Goal: Information Seeking & Learning: Learn about a topic

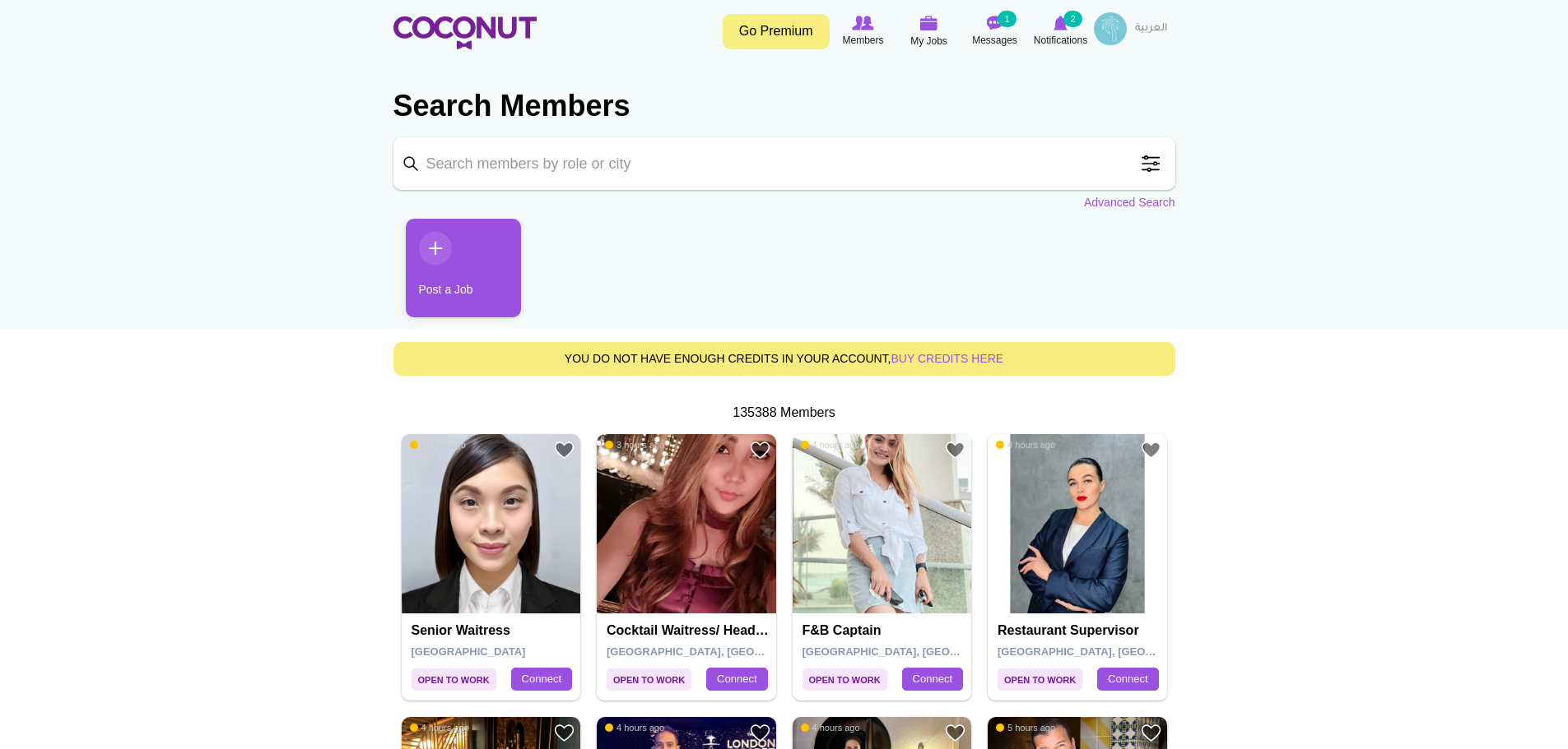
click at [789, 26] on link "Go Premium" at bounding box center [776, 32] width 107 height 35
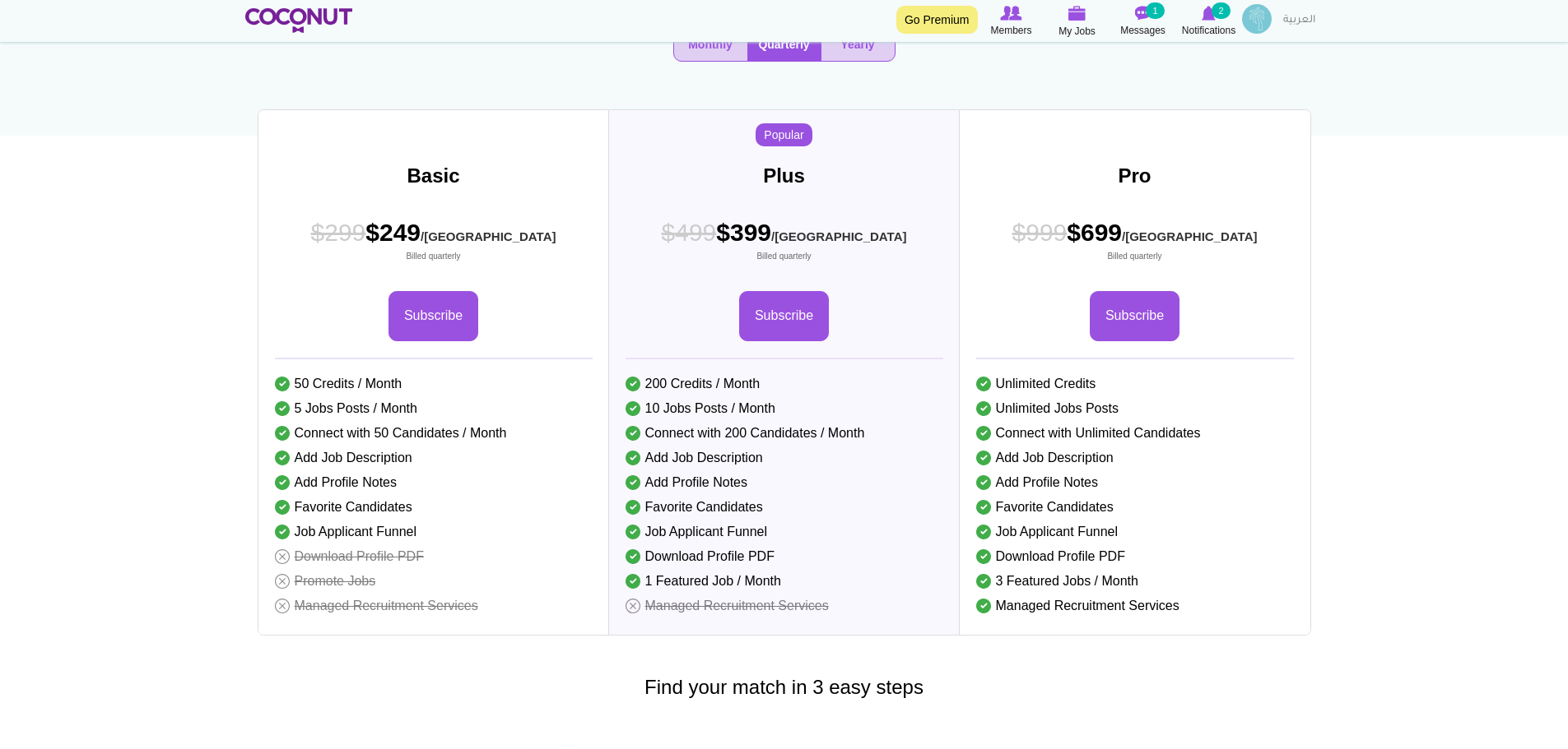
scroll to position [164, 0]
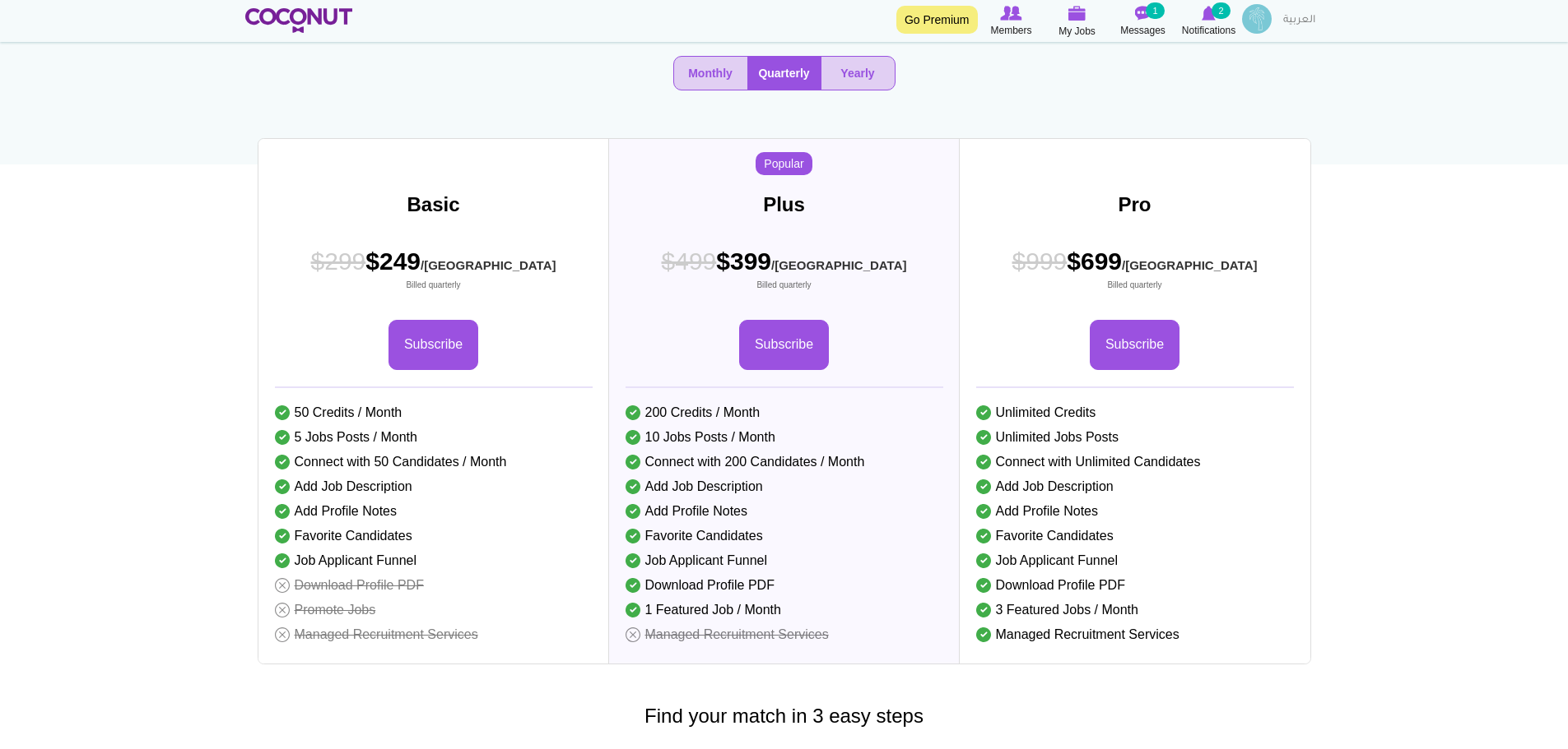
drag, startPoint x: 760, startPoint y: 453, endPoint x: 750, endPoint y: 451, distance: 10.2
click at [755, 425] on li "200 Credits / Month" at bounding box center [784, 413] width 318 height 25
drag, startPoint x: 772, startPoint y: 480, endPoint x: 645, endPoint y: 475, distance: 127.1
click at [645, 450] on li "10 Jobs Posts / Month" at bounding box center [784, 438] width 318 height 25
drag, startPoint x: 865, startPoint y: 500, endPoint x: 720, endPoint y: 494, distance: 145.1
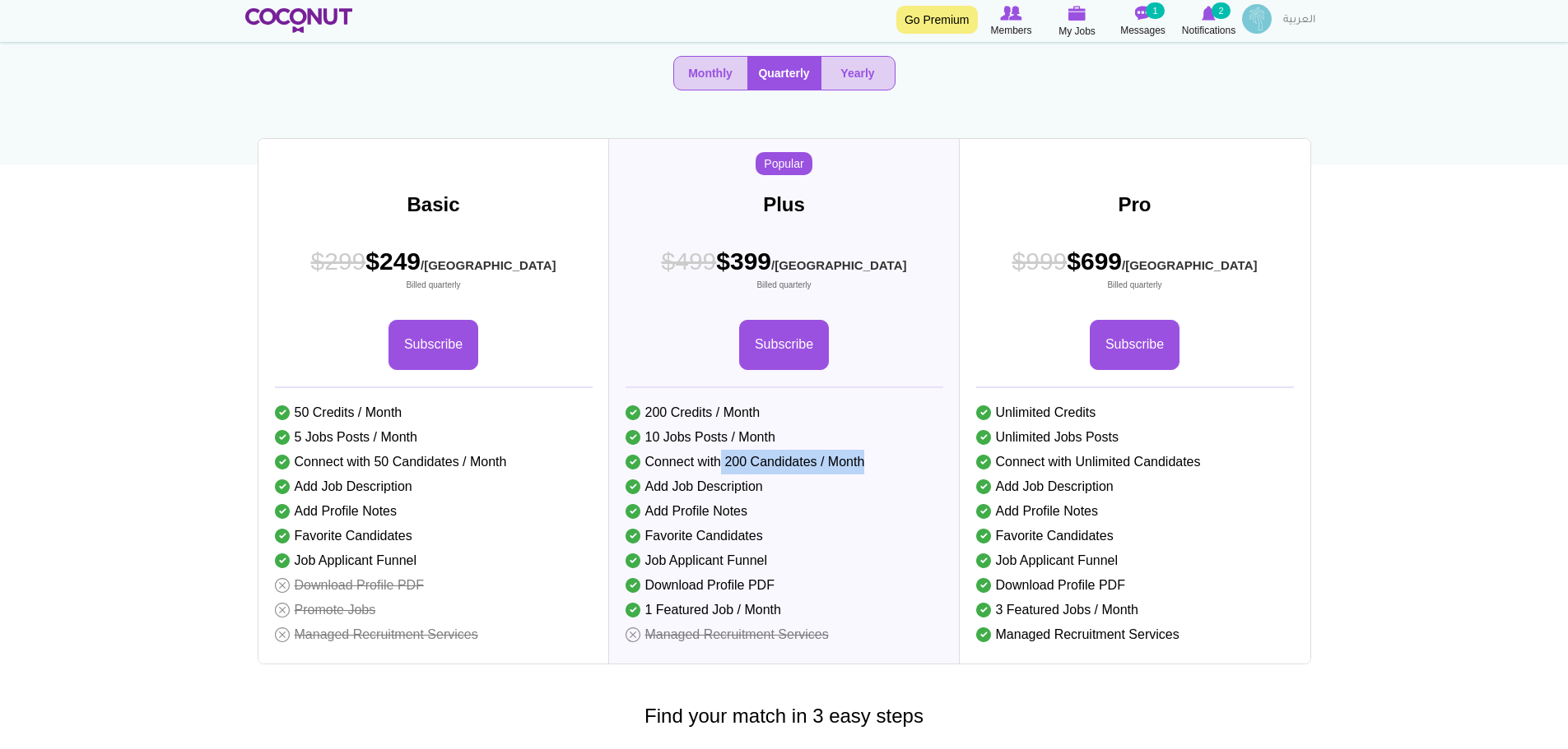
click at [720, 475] on li "Connect with 200 Candidates / Month" at bounding box center [784, 462] width 318 height 25
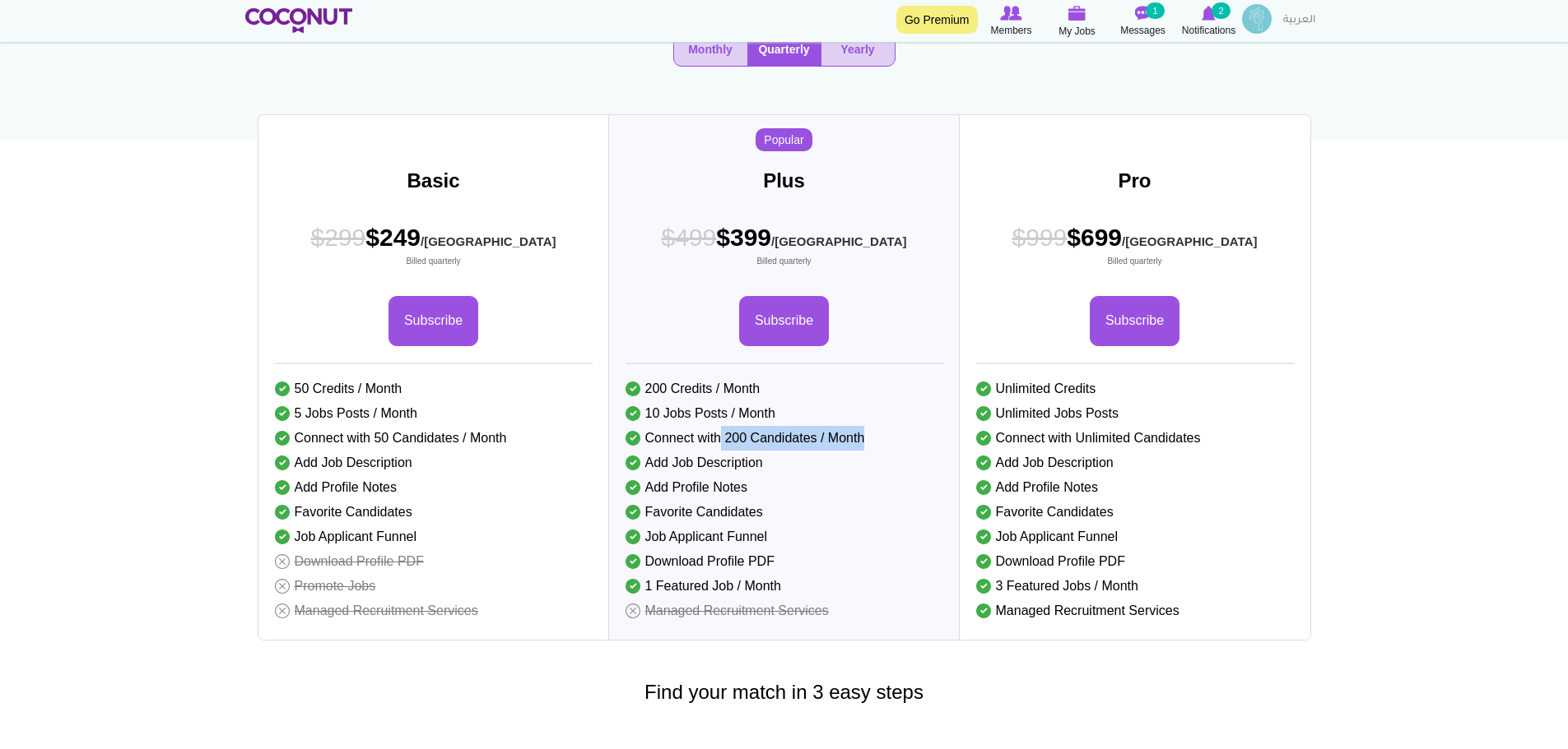
scroll to position [247, 0]
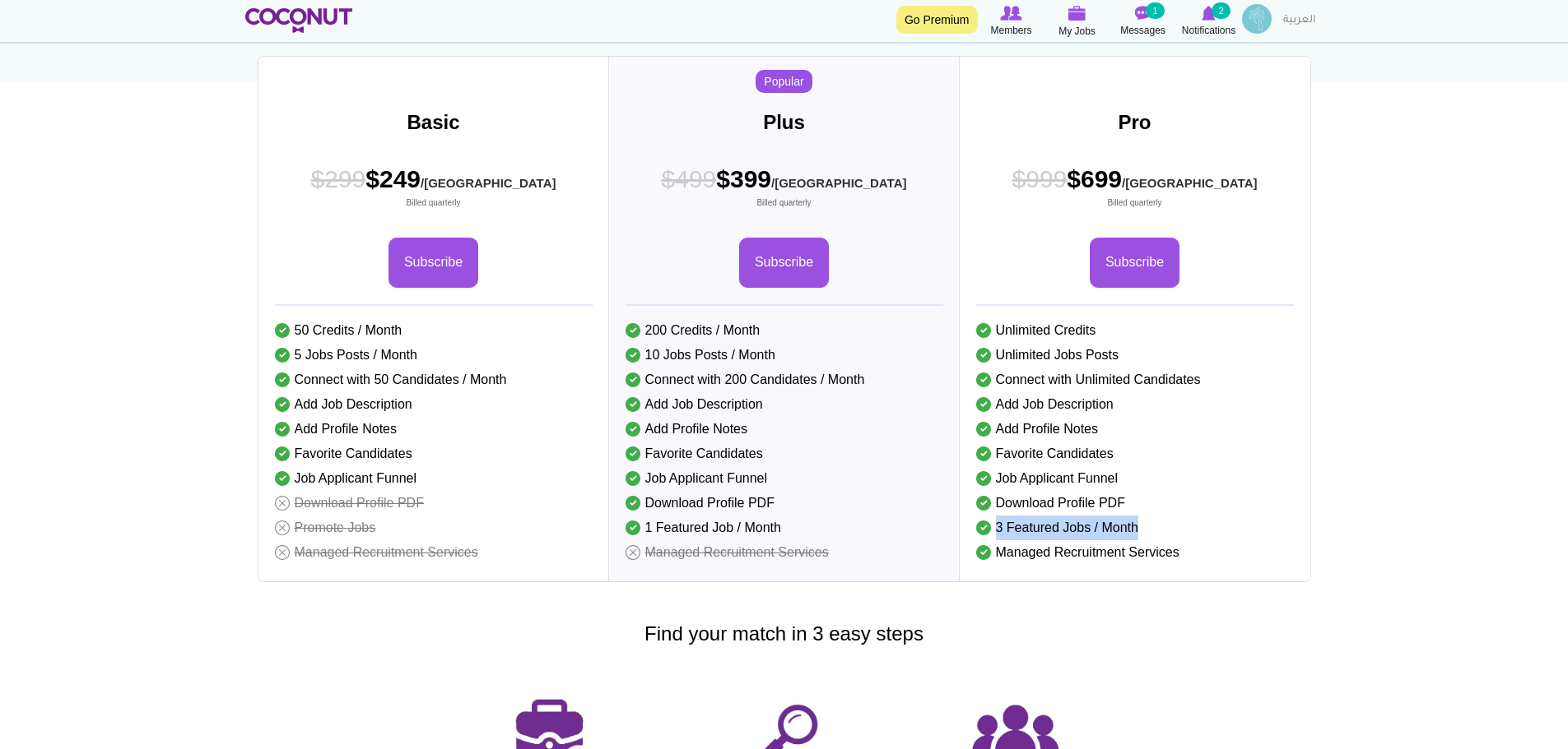
drag, startPoint x: 1140, startPoint y: 575, endPoint x: 994, endPoint y: 566, distance: 146.3
click at [994, 540] on li "3 Featured Jobs / Month" at bounding box center [1135, 528] width 318 height 25
drag, startPoint x: 1181, startPoint y: 597, endPoint x: 992, endPoint y: 581, distance: 189.7
click at [992, 565] on ul "Unlimited Credits Unlimited Jobs Posts Connect with Unlimited Candidates Add Jo…" at bounding box center [1135, 442] width 318 height 247
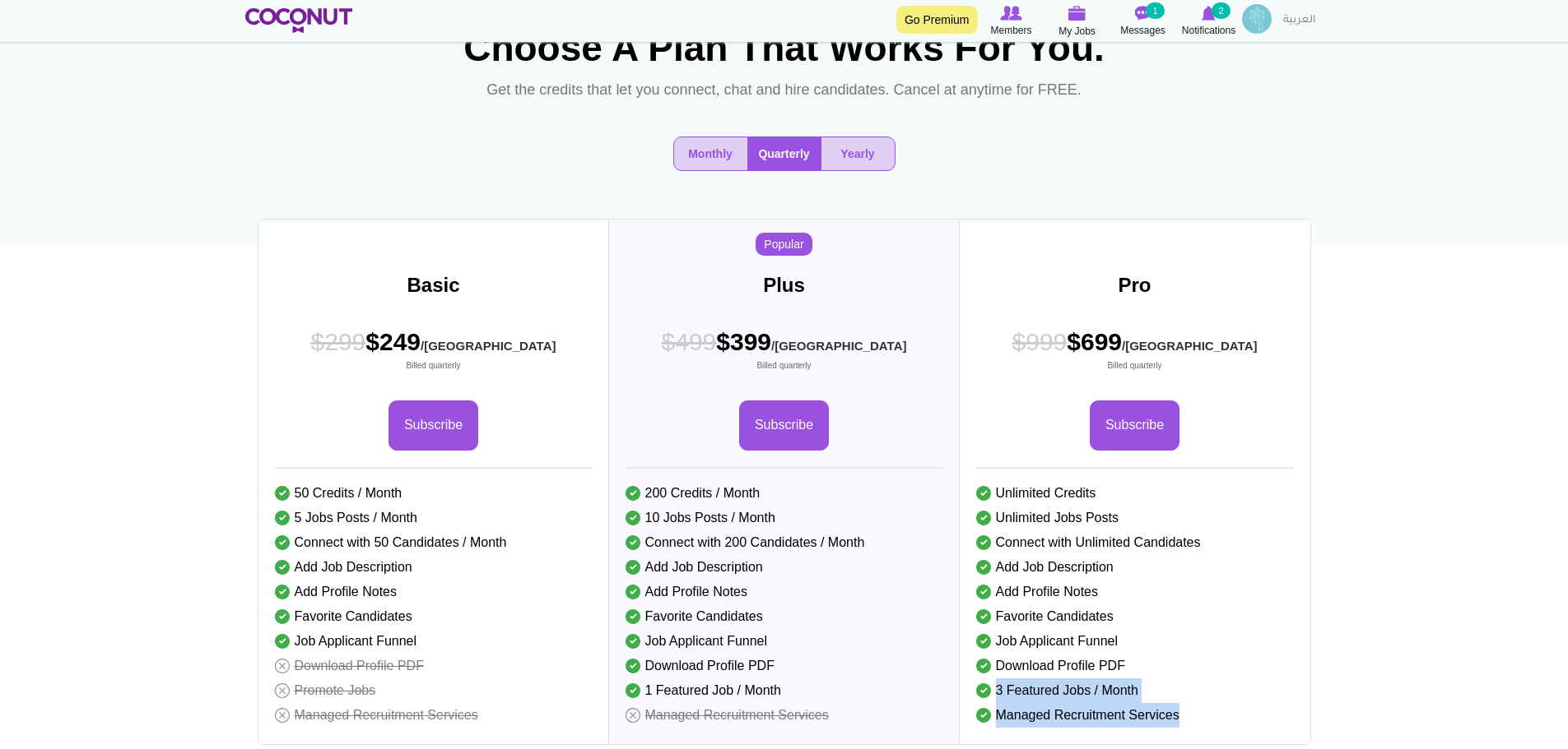
scroll to position [0, 0]
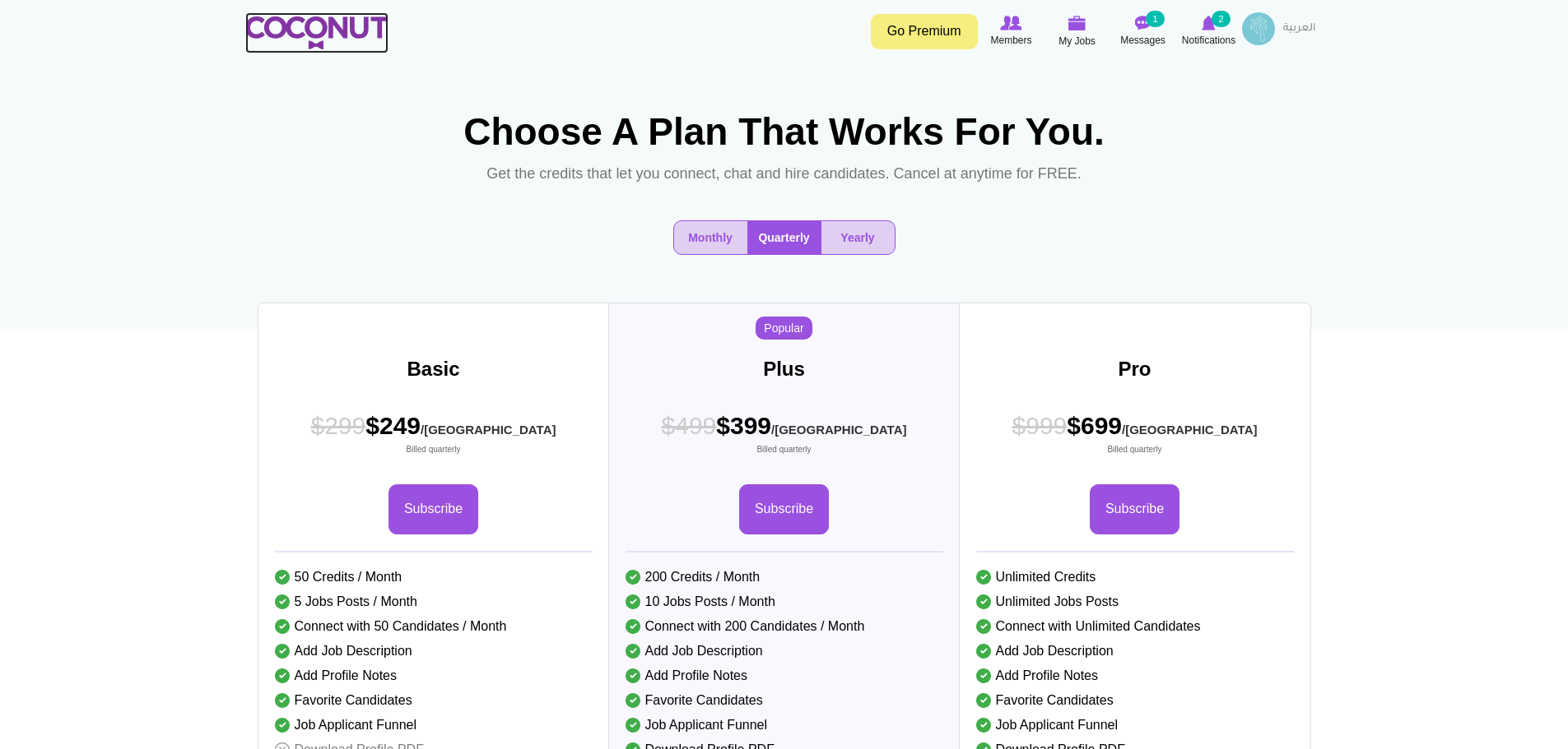
click at [308, 30] on img at bounding box center [317, 33] width 144 height 33
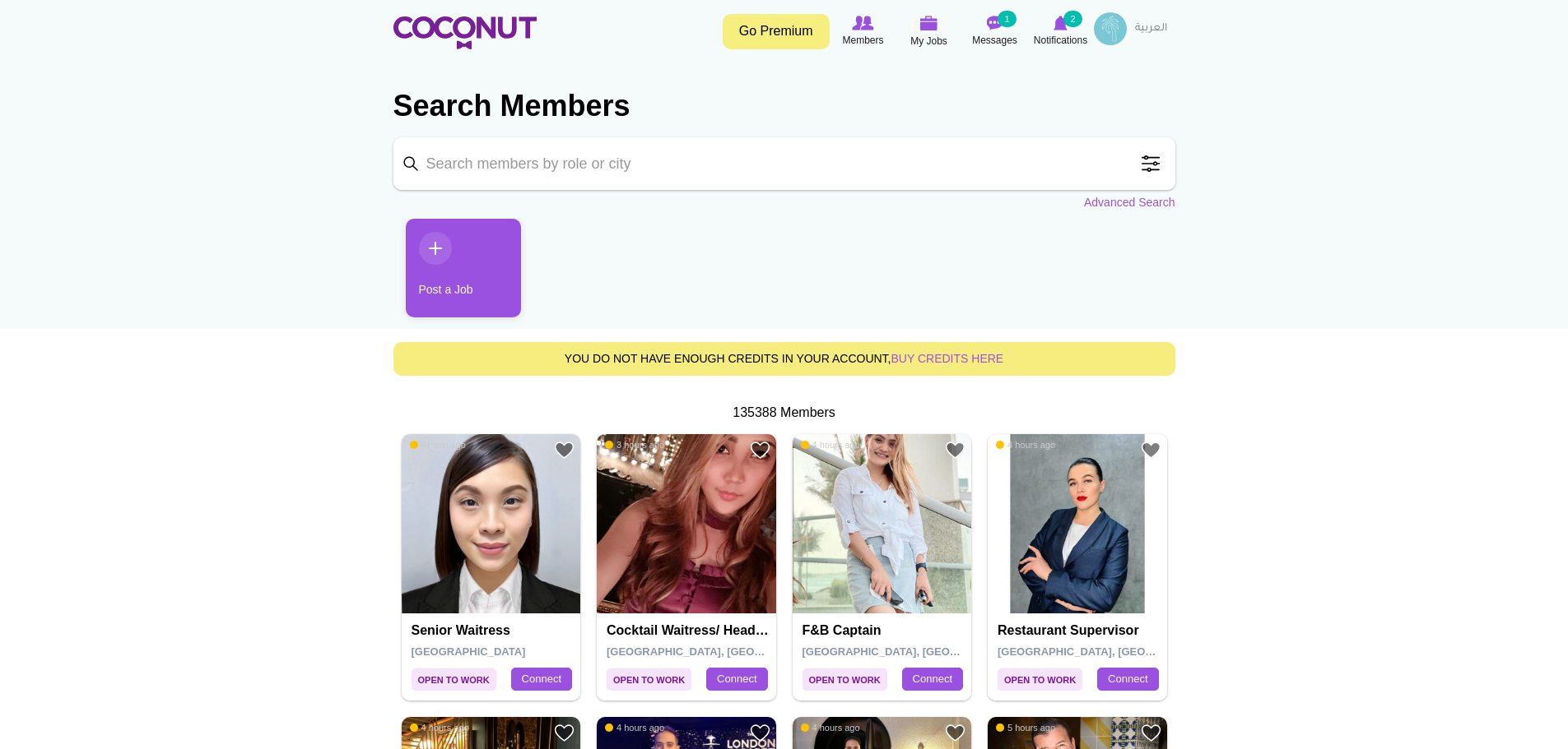
click at [608, 154] on input "Keyword" at bounding box center [784, 163] width 782 height 53
type input "hostess"
click button "Search" at bounding box center [0, 0] width 0 height 0
click at [819, 163] on input "hostess" at bounding box center [784, 163] width 782 height 53
drag, startPoint x: 405, startPoint y: 163, endPoint x: 425, endPoint y: 163, distance: 20.0
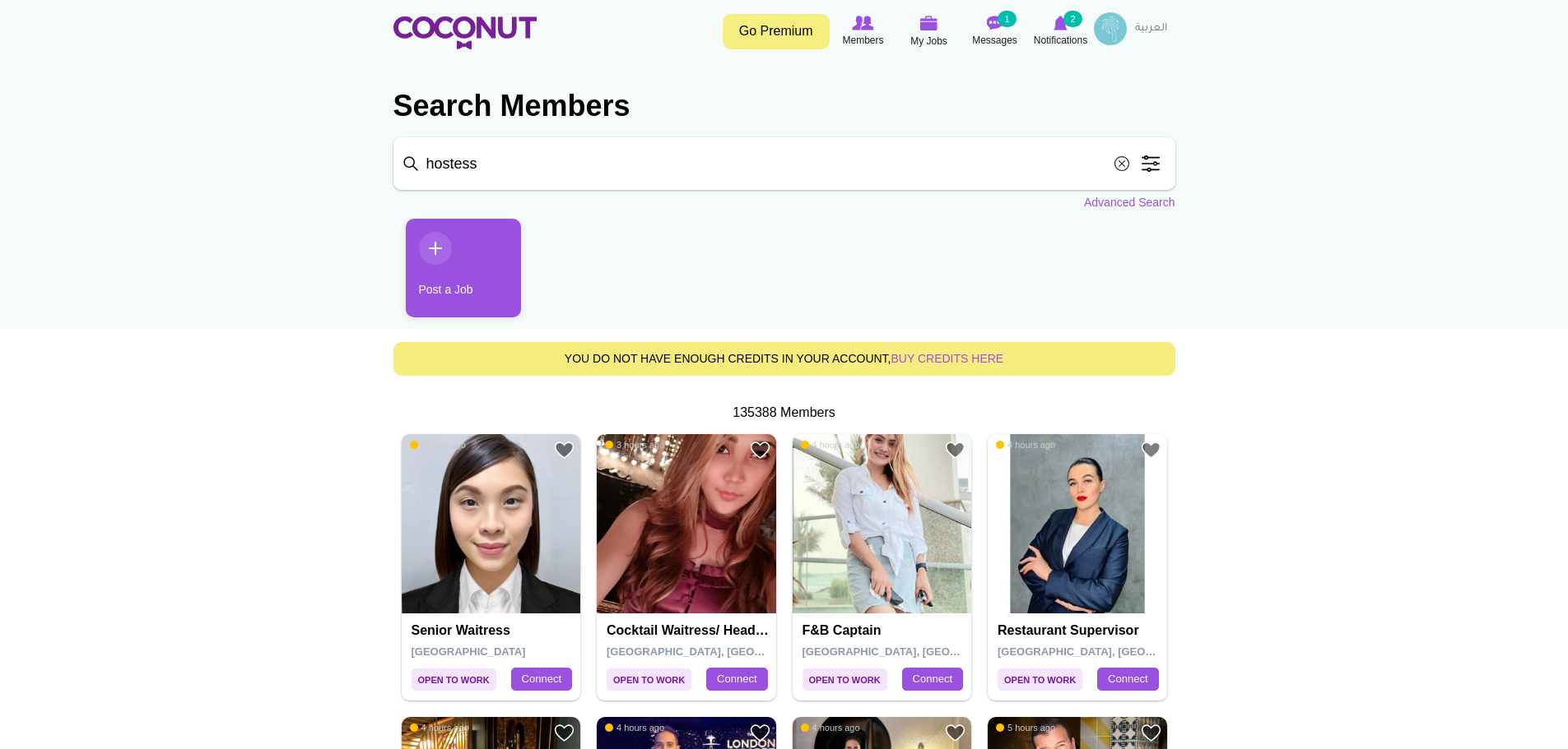
click at [406, 163] on input "hostess" at bounding box center [784, 163] width 782 height 53
click at [507, 162] on input "hostess" at bounding box center [784, 163] width 782 height 53
click button "Search" at bounding box center [0, 0] width 0 height 0
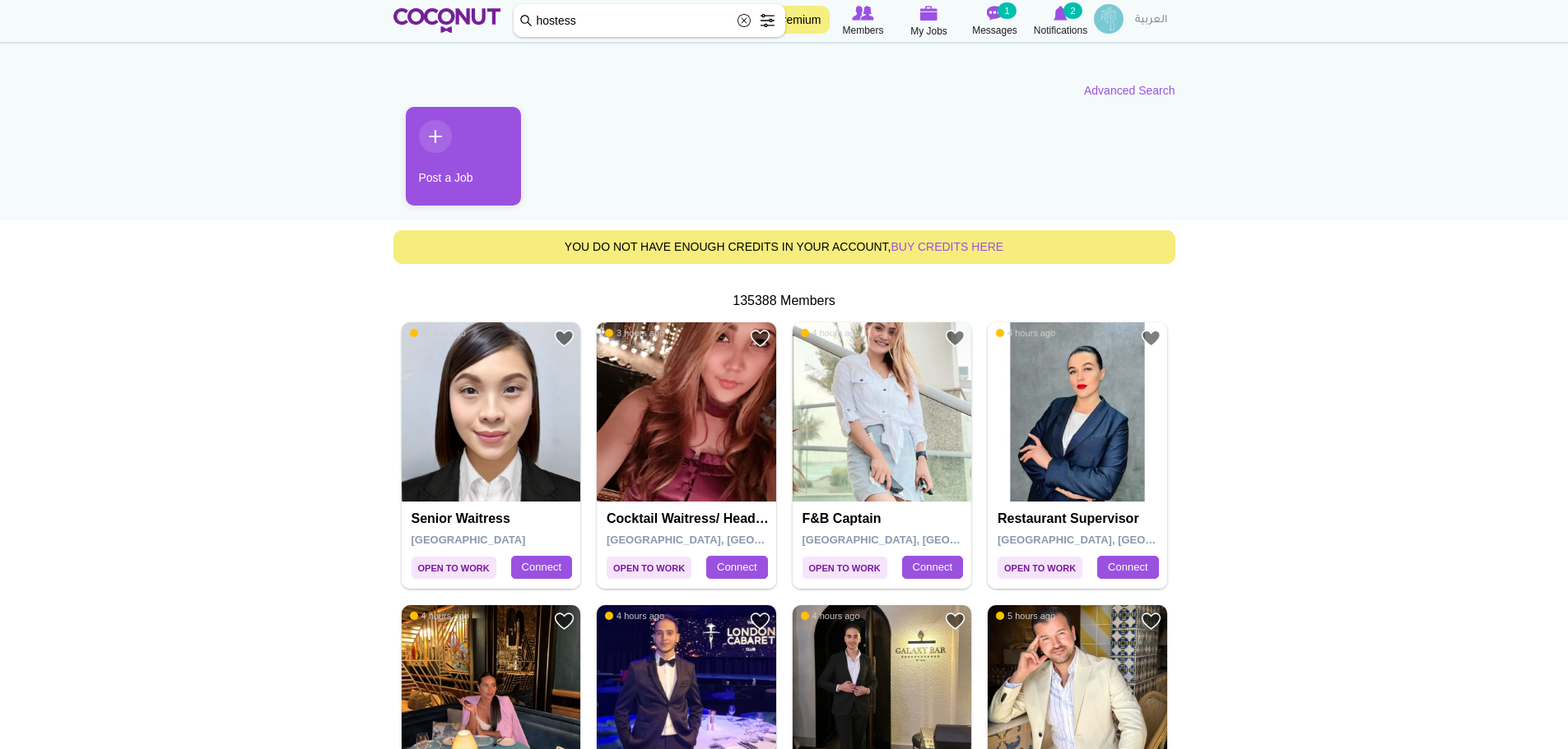
scroll to position [83, 0]
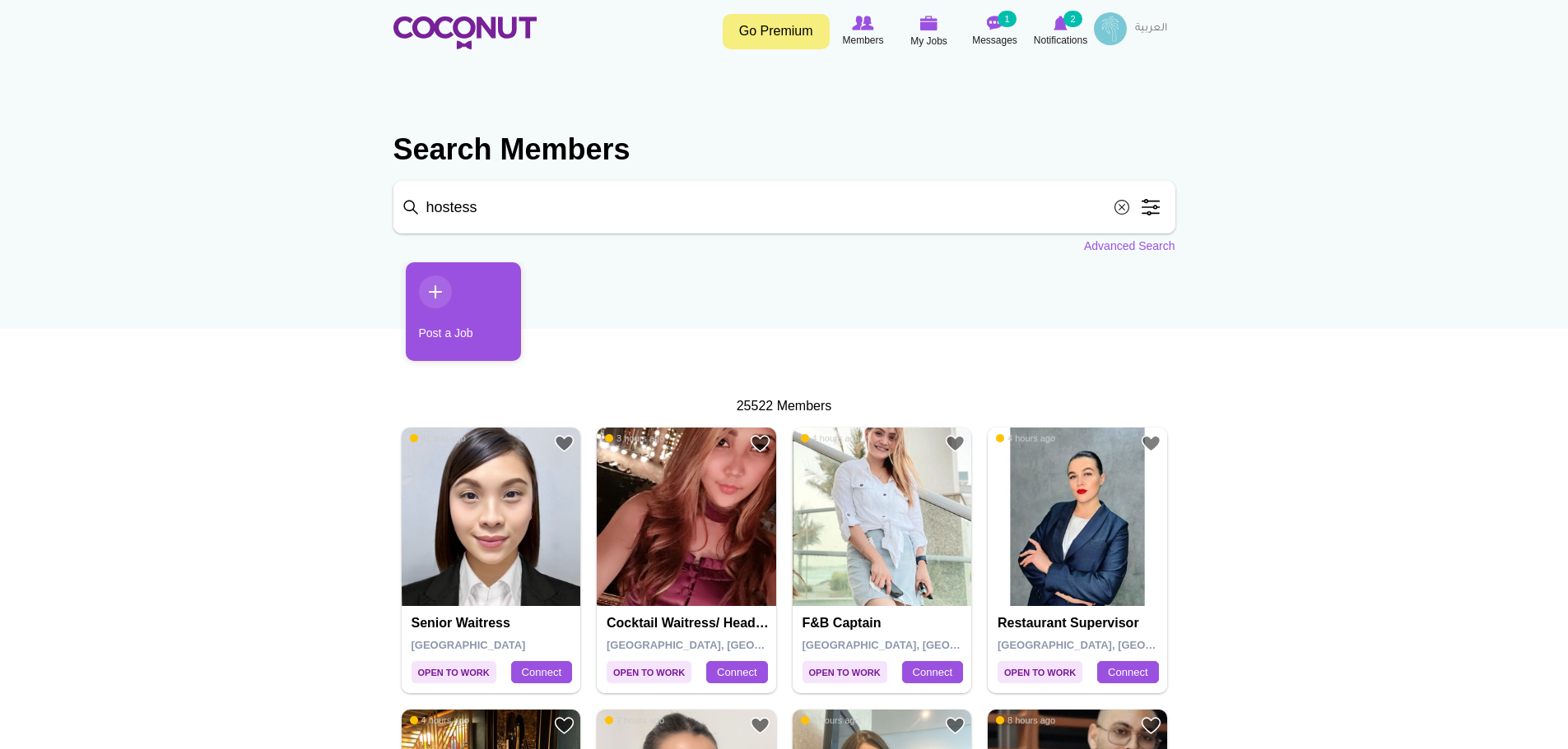
drag, startPoint x: 512, startPoint y: 209, endPoint x: 411, endPoint y: 197, distance: 101.7
click at [413, 197] on input "hostess" at bounding box center [784, 207] width 782 height 53
type input "bar"
click button "Search" at bounding box center [0, 0] width 0 height 0
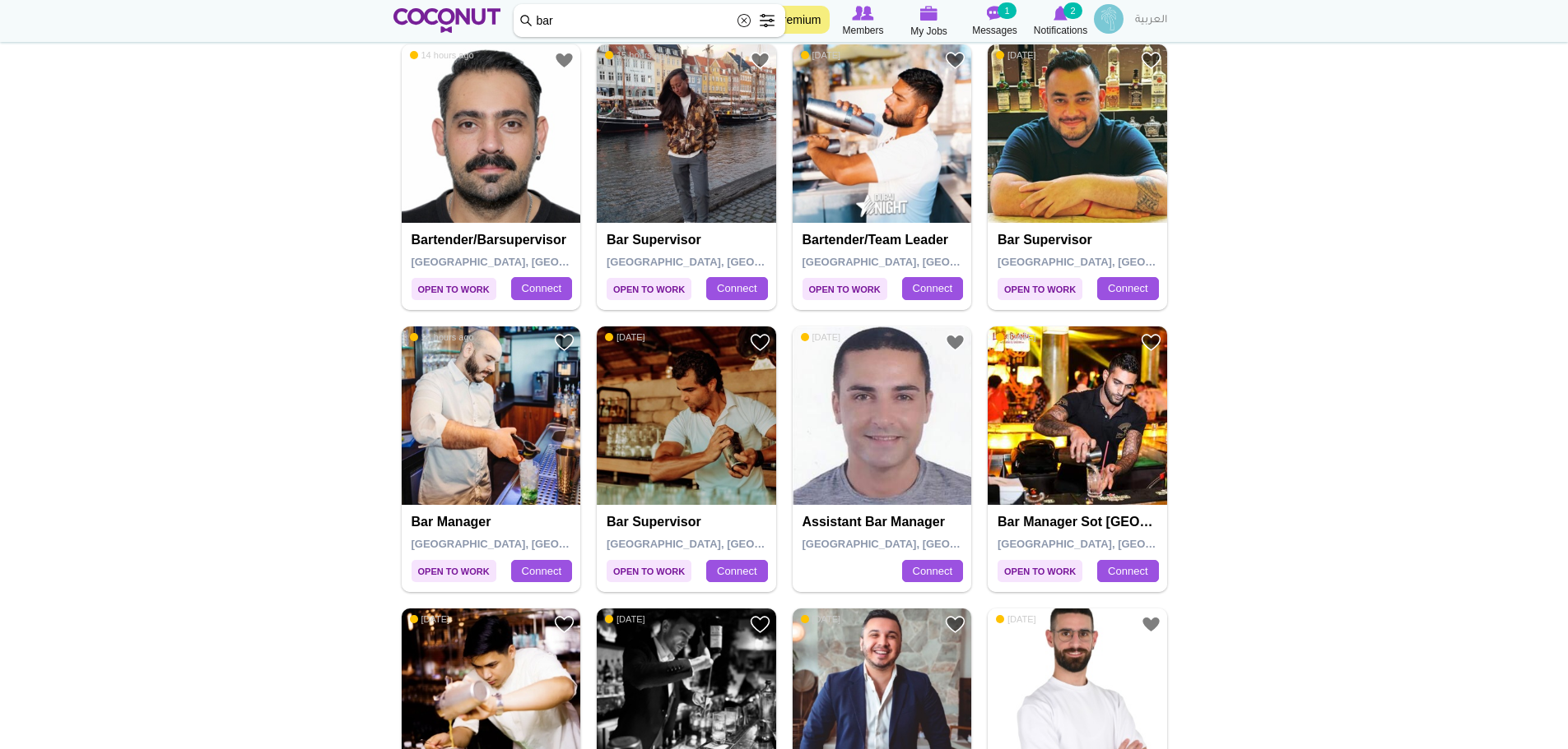
scroll to position [1563, 0]
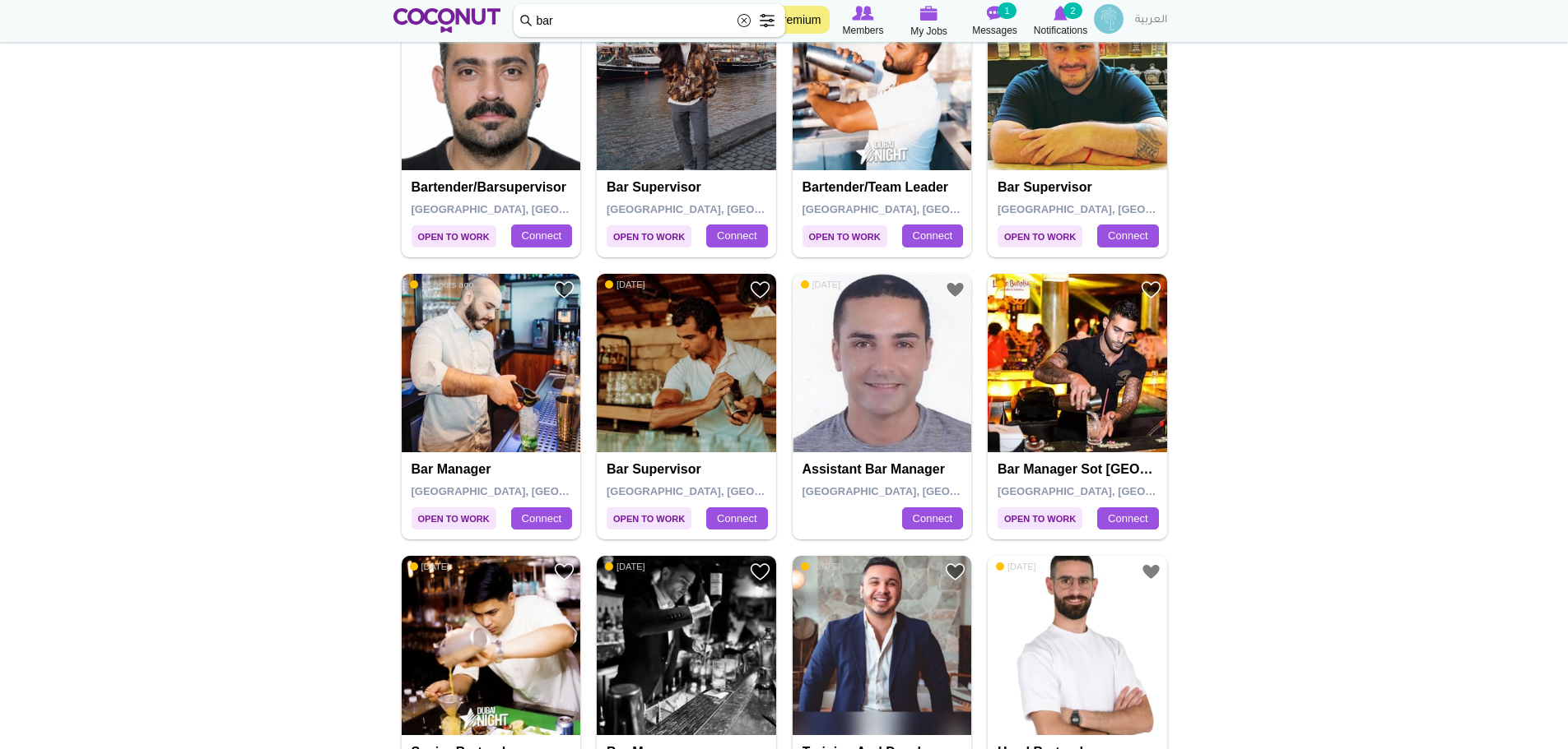
click at [522, 422] on img at bounding box center [491, 363] width 179 height 179
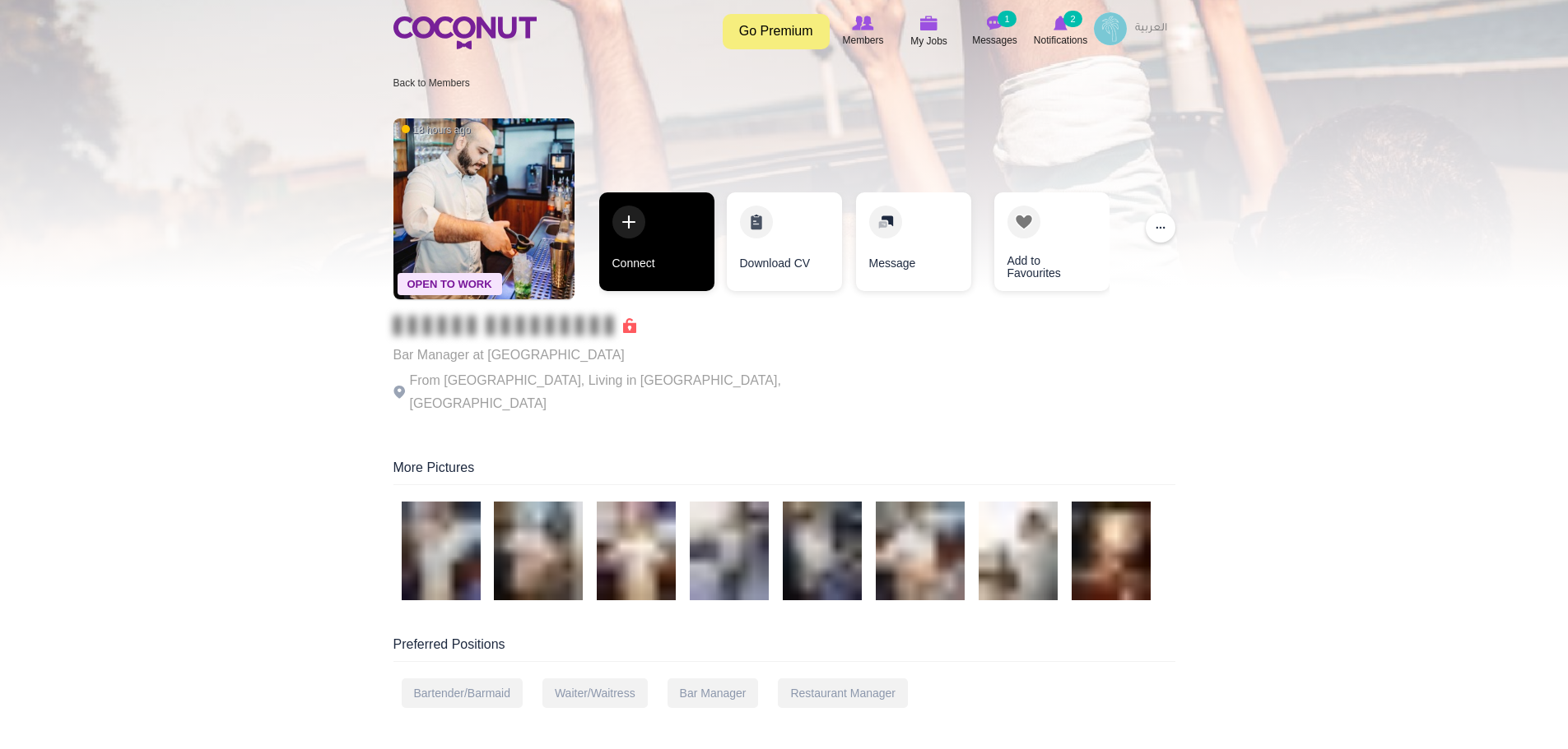
click at [634, 224] on link "Connect" at bounding box center [657, 242] width 115 height 98
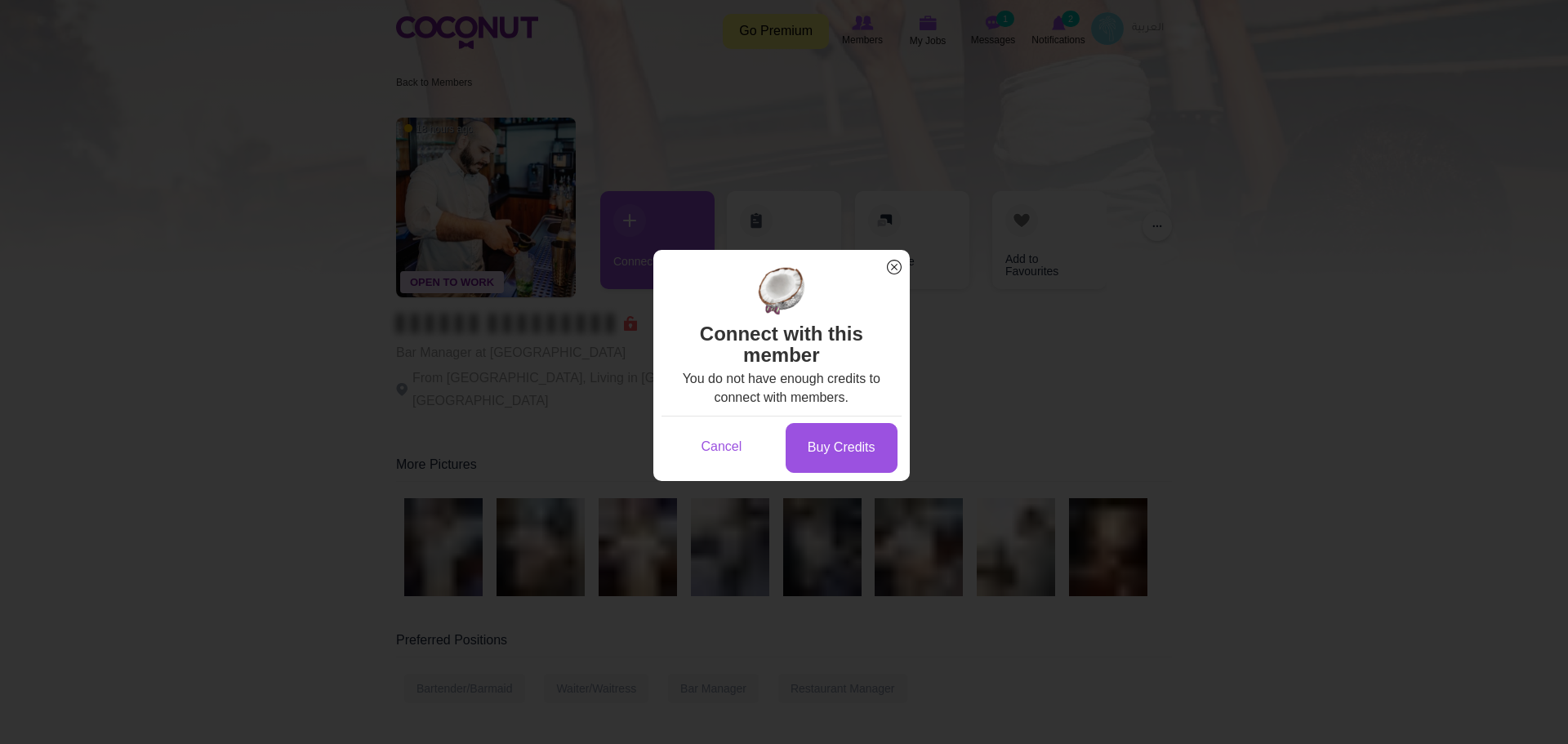
click at [894, 266] on span "x" at bounding box center [895, 268] width 22 height 22
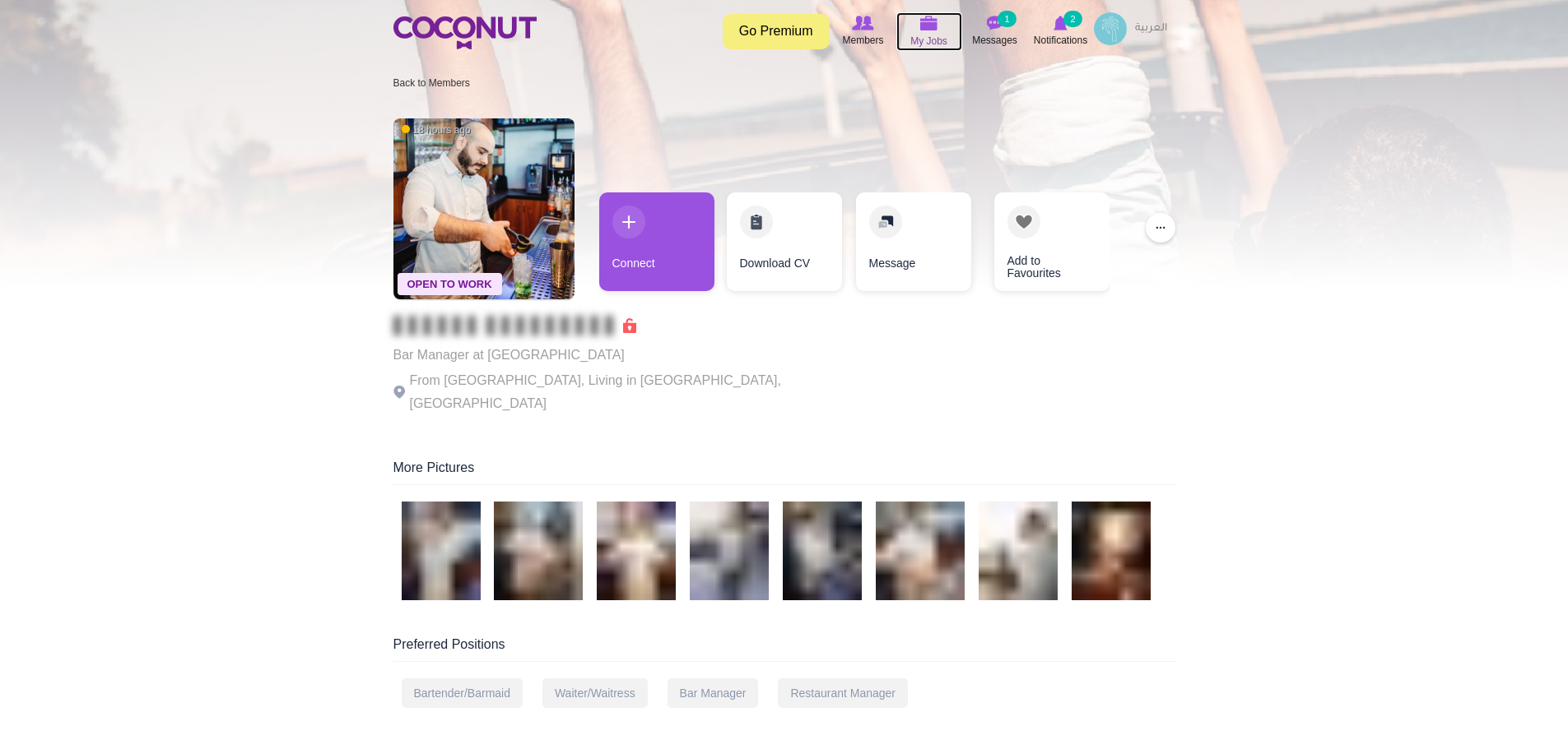
click at [932, 27] on img at bounding box center [930, 23] width 18 height 15
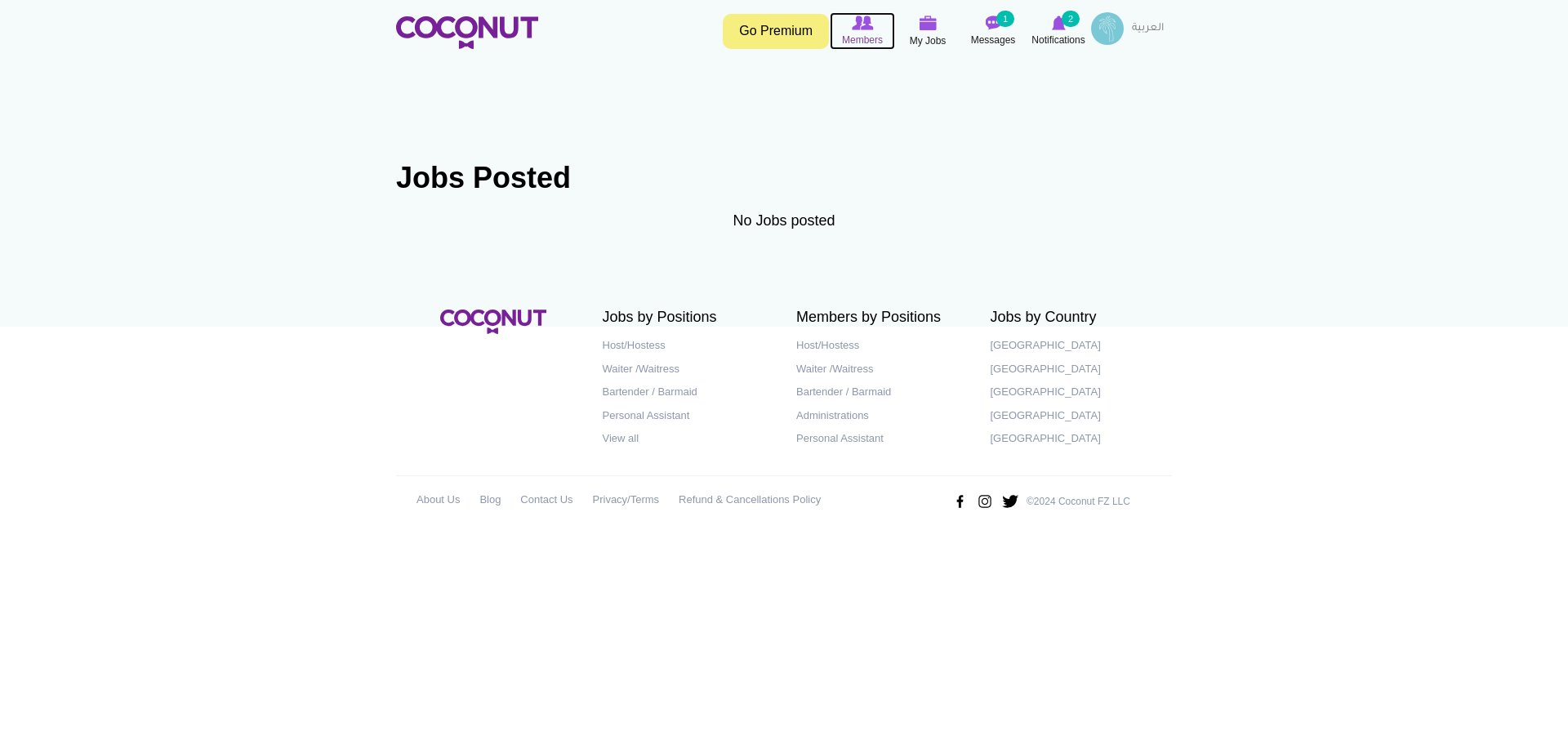
click at [866, 23] on img at bounding box center [863, 23] width 22 height 15
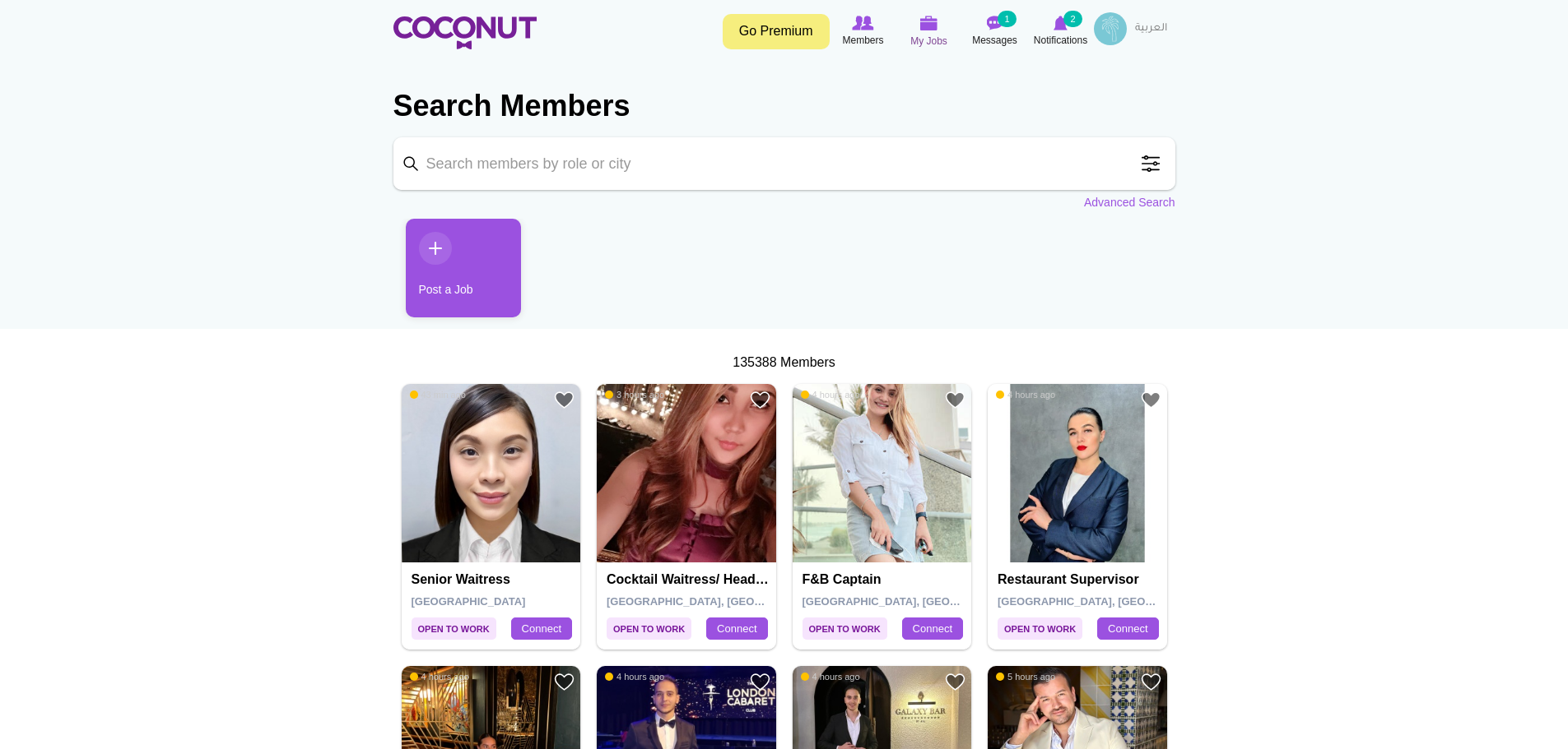
drag, startPoint x: 919, startPoint y: 48, endPoint x: 917, endPoint y: 33, distance: 15.1
click at [920, 41] on div "Toggle navigation Go Premium Members My Jobs Post a Job Messages 1 Notification…" at bounding box center [784, 31] width 1568 height 62
click at [784, 29] on link "Go Premium" at bounding box center [776, 32] width 107 height 35
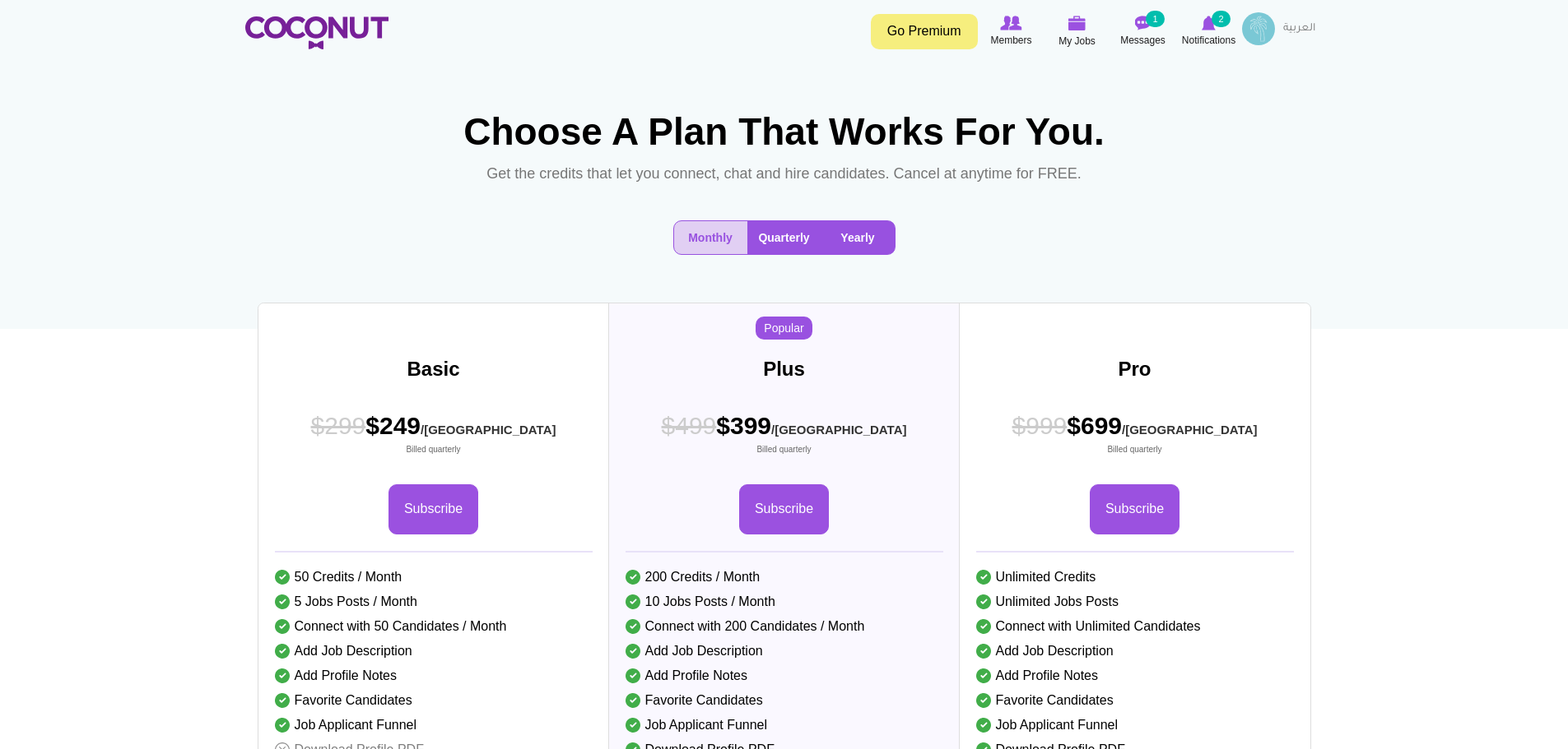
click at [866, 254] on button "Yearly" at bounding box center [858, 237] width 73 height 33
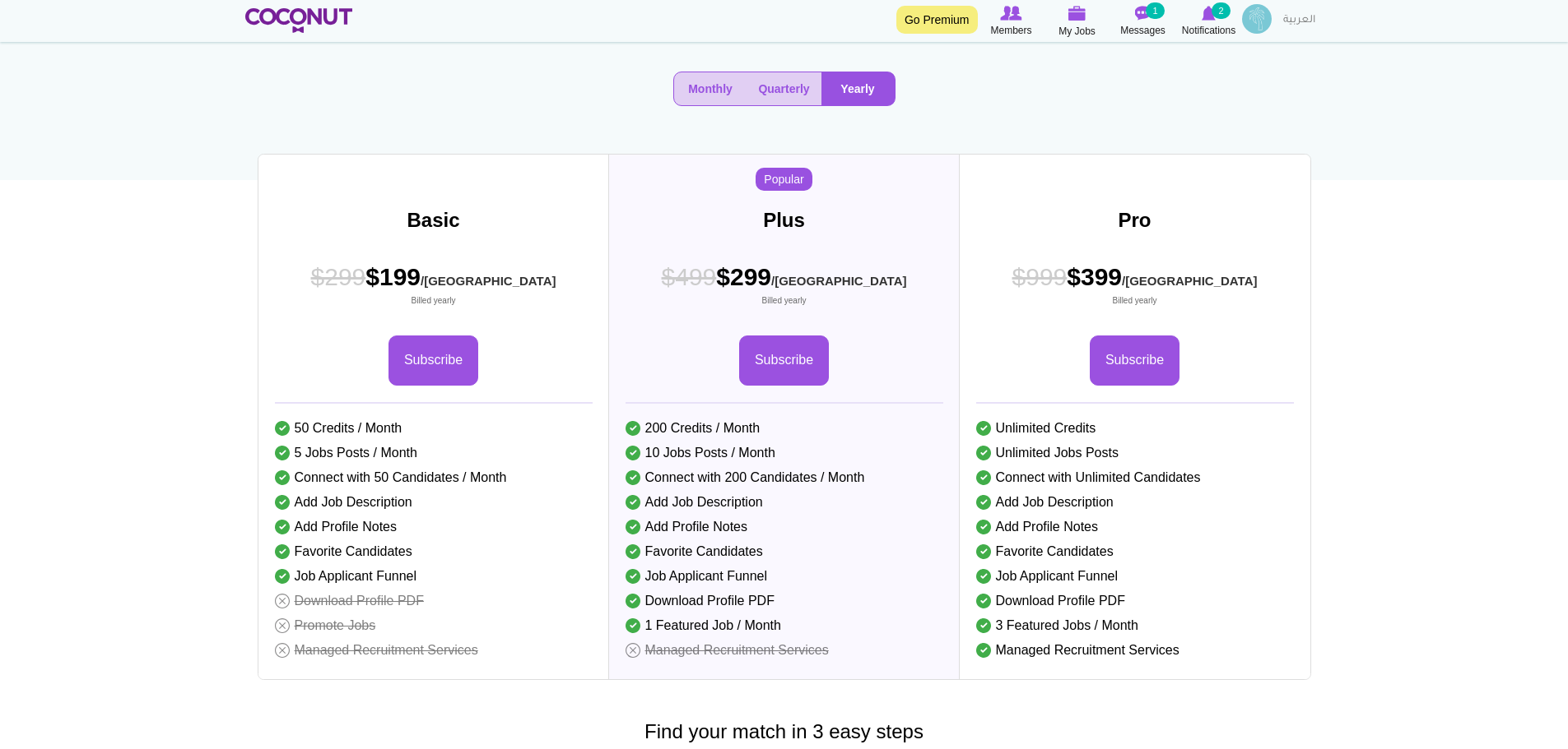
scroll to position [164, 0]
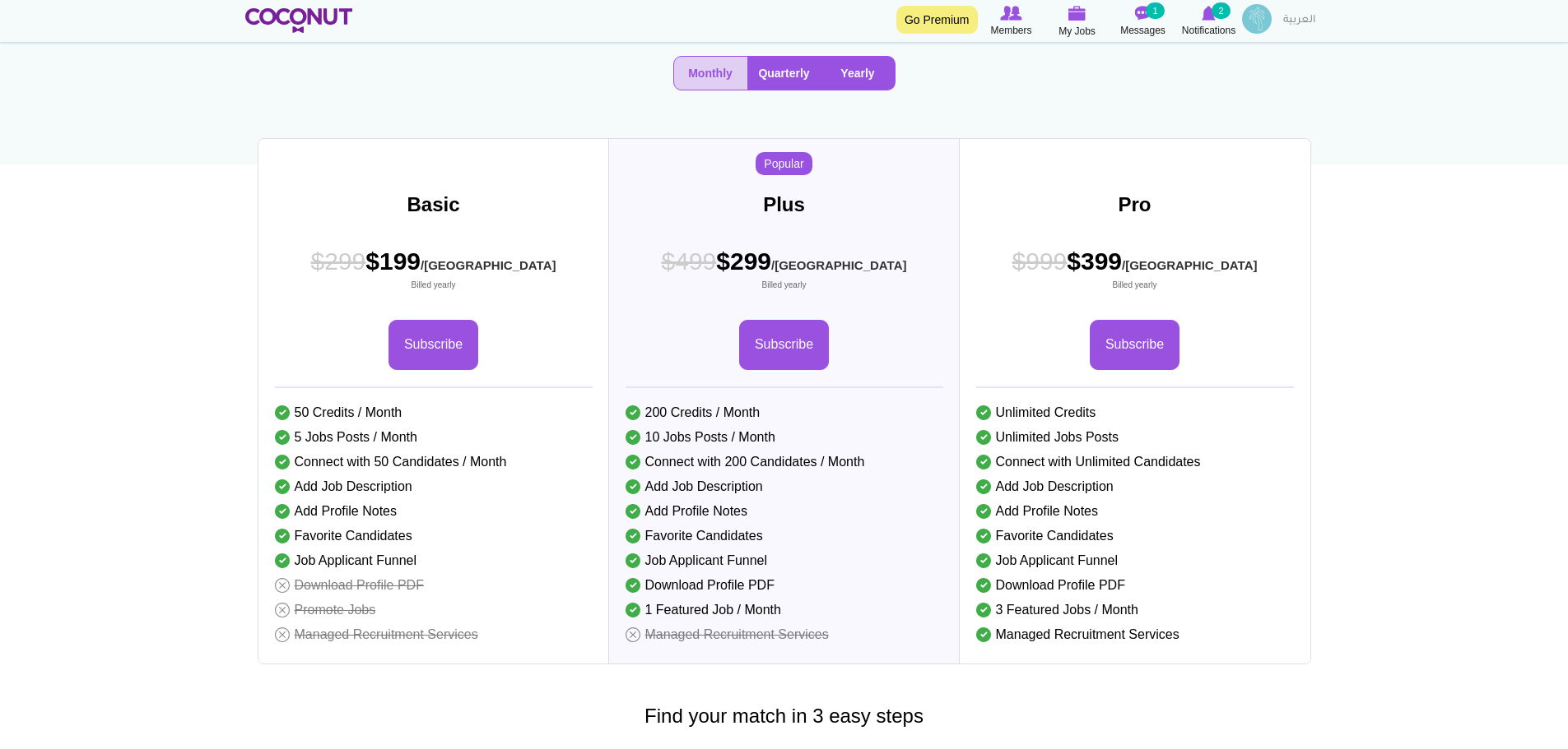
click at [782, 89] on button "Quarterly" at bounding box center [784, 73] width 74 height 33
click at [882, 89] on button "Yearly" at bounding box center [858, 73] width 73 height 33
click at [771, 89] on button "Quarterly" at bounding box center [784, 73] width 74 height 33
drag, startPoint x: 1191, startPoint y: 300, endPoint x: 1135, endPoint y: 299, distance: 56.0
click at [1135, 291] on span "$999 $699 /MO Billed quarterly" at bounding box center [1135, 268] width 245 height 47
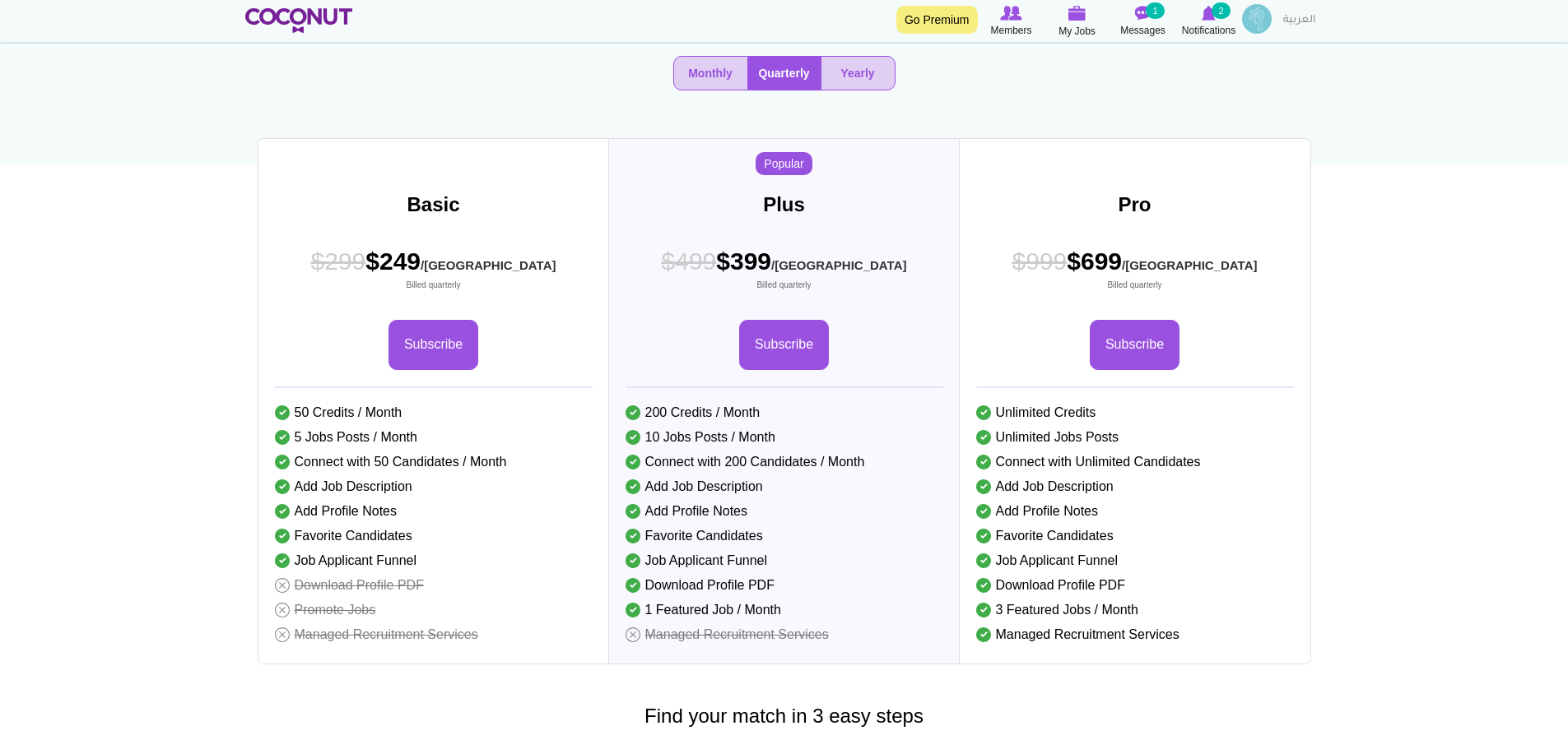
click at [1222, 298] on b "$999 /MO Billed monthly $999 $699 /MO Billed quarterly $999 $399 /MO Billed yea…" at bounding box center [1135, 271] width 350 height 53
drag, startPoint x: 1105, startPoint y: 324, endPoint x: 1199, endPoint y: 324, distance: 94.0
click at [1199, 291] on small "Billed quarterly" at bounding box center [1135, 285] width 245 height 12
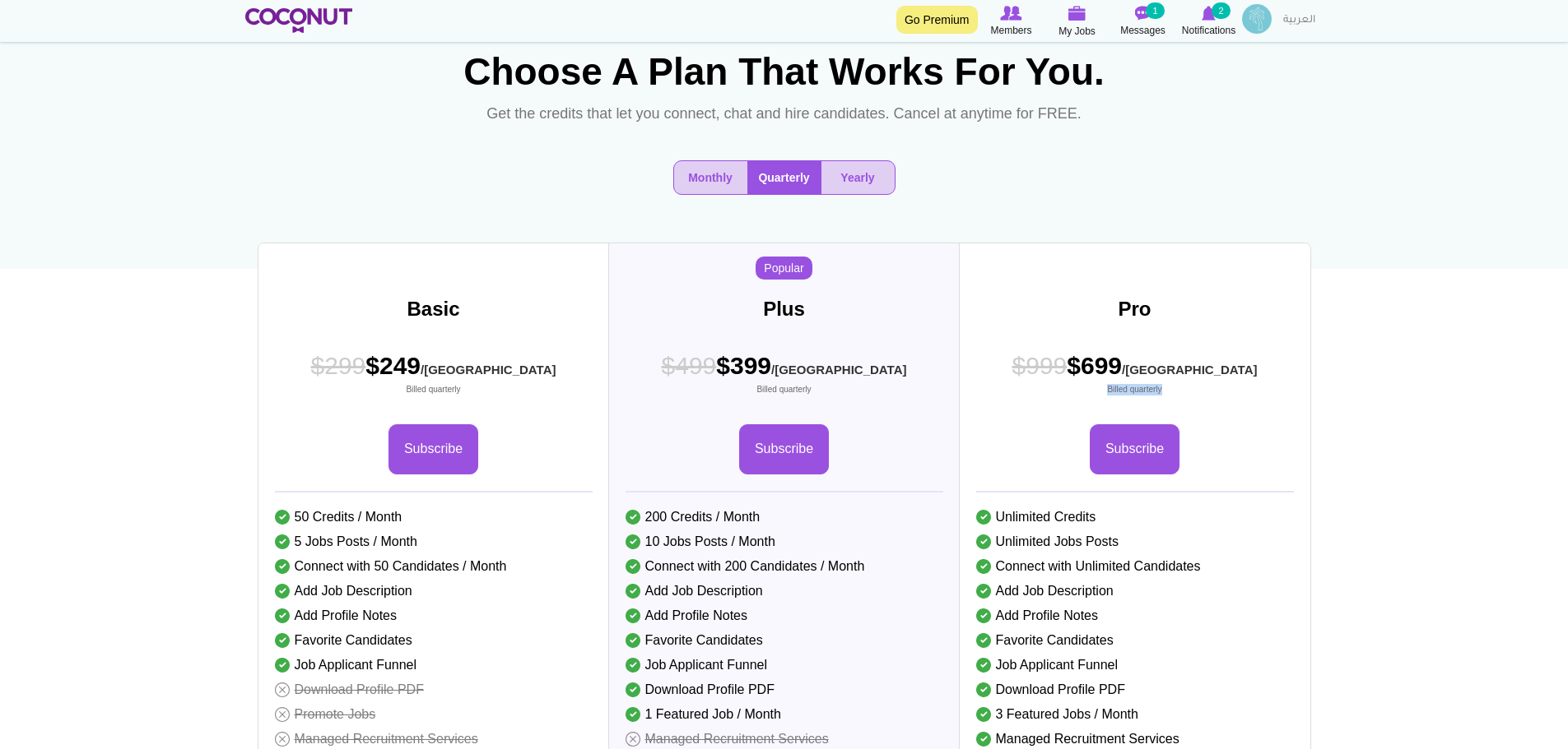
scroll to position [0, 0]
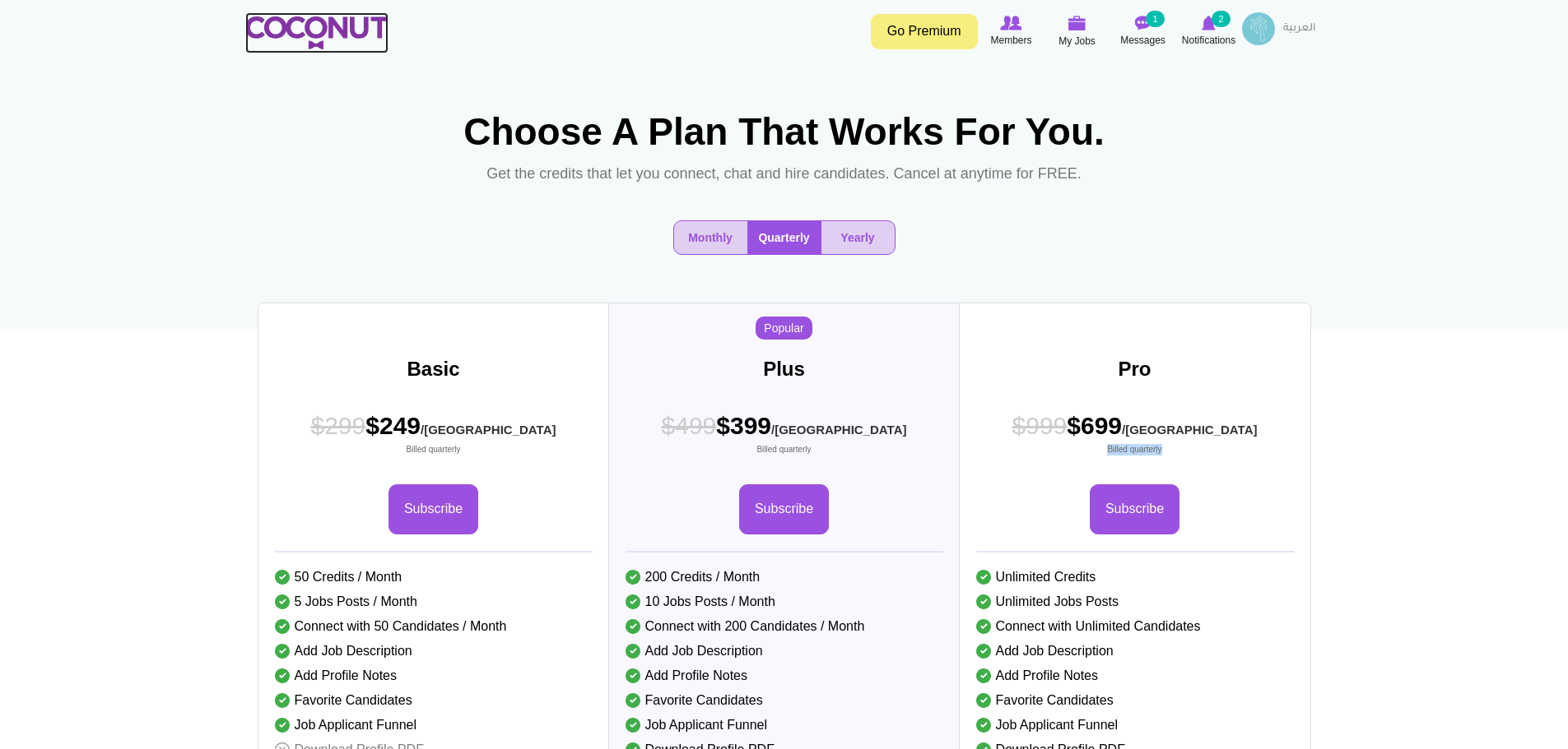
click at [330, 31] on img at bounding box center [317, 33] width 144 height 33
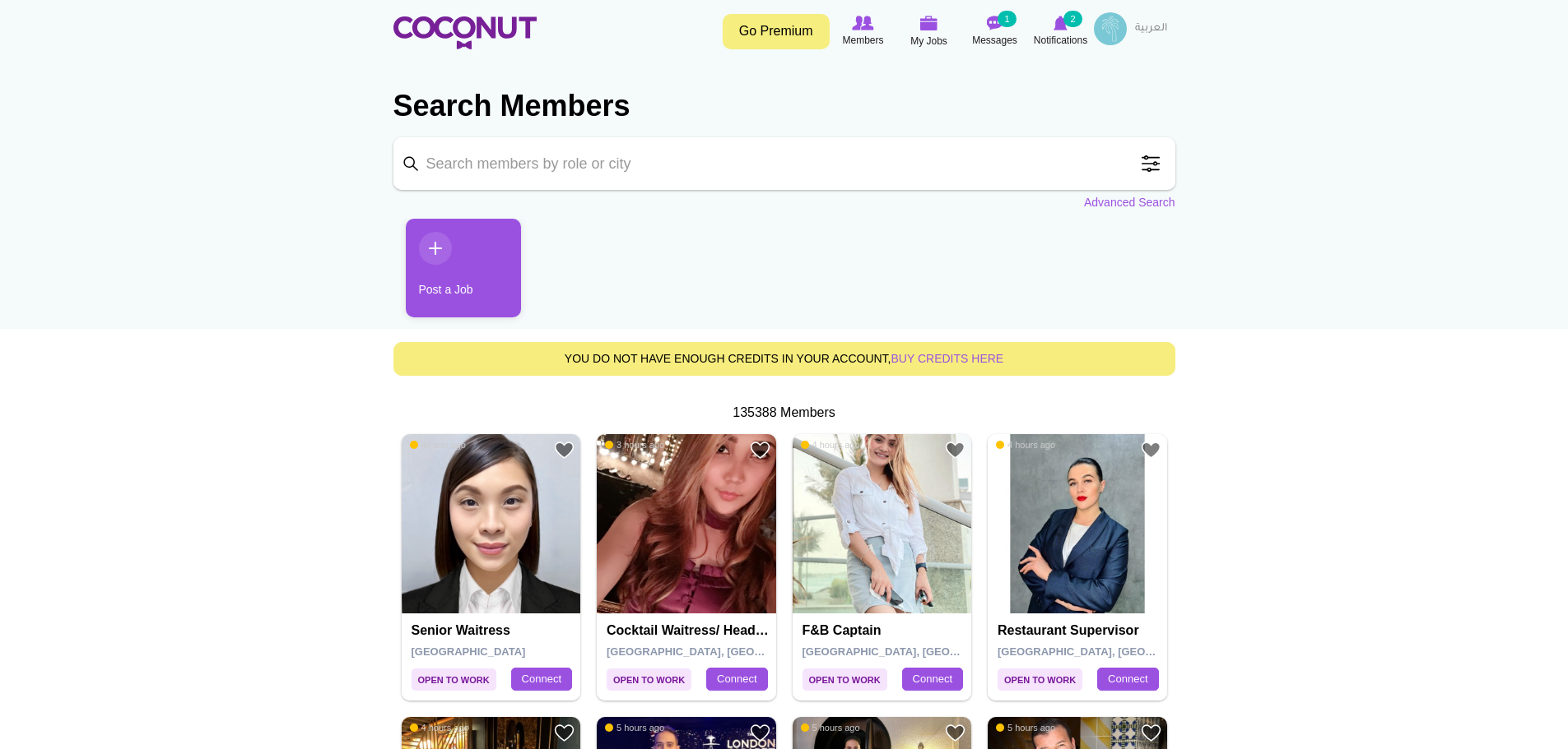
click at [539, 161] on input "Keyword" at bounding box center [784, 163] width 782 height 53
click button "Search" at bounding box center [0, 0] width 0 height 0
type input "bar manager"
click button "Search" at bounding box center [0, 0] width 0 height 0
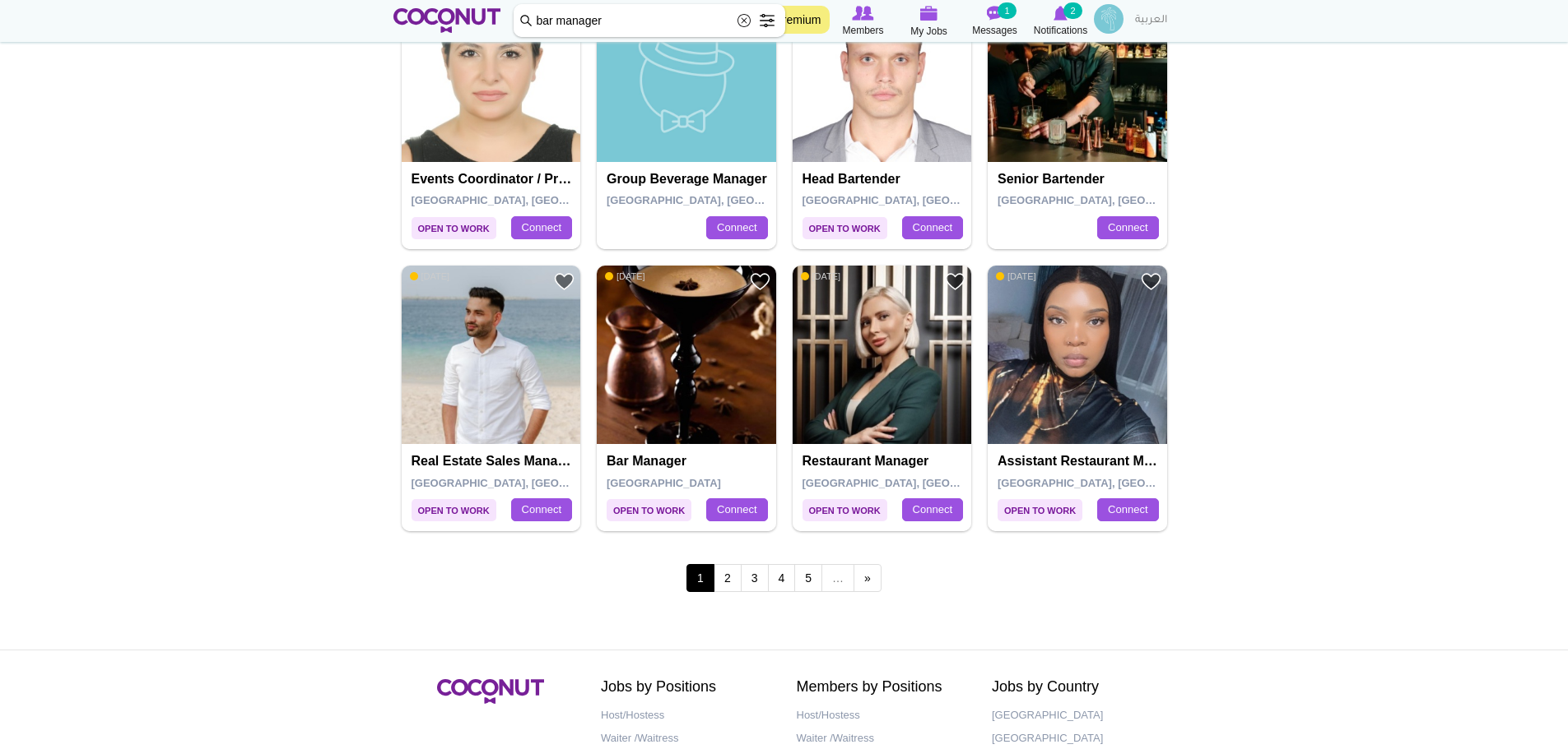
scroll to position [2714, 0]
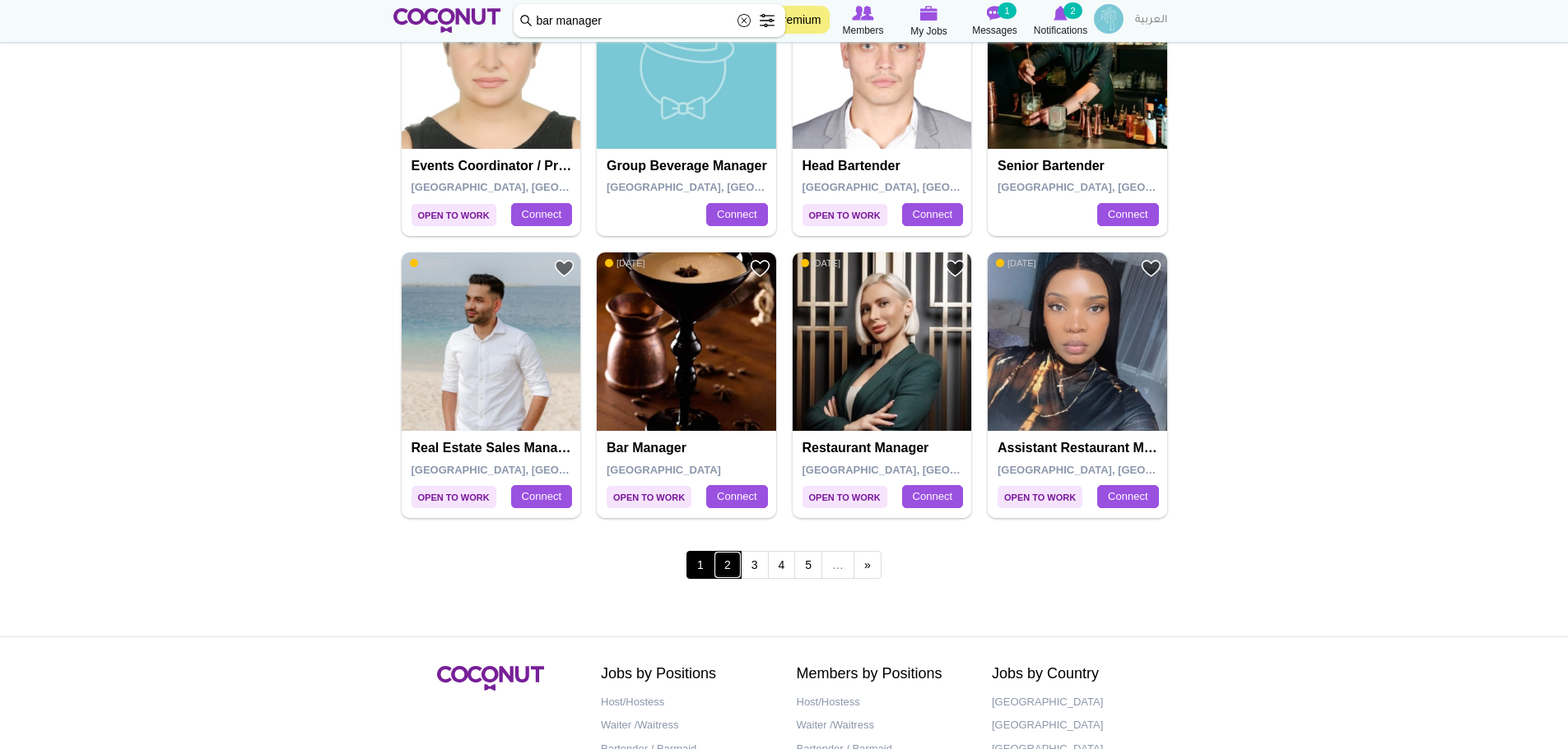
click at [729, 564] on link "2" at bounding box center [728, 566] width 28 height 28
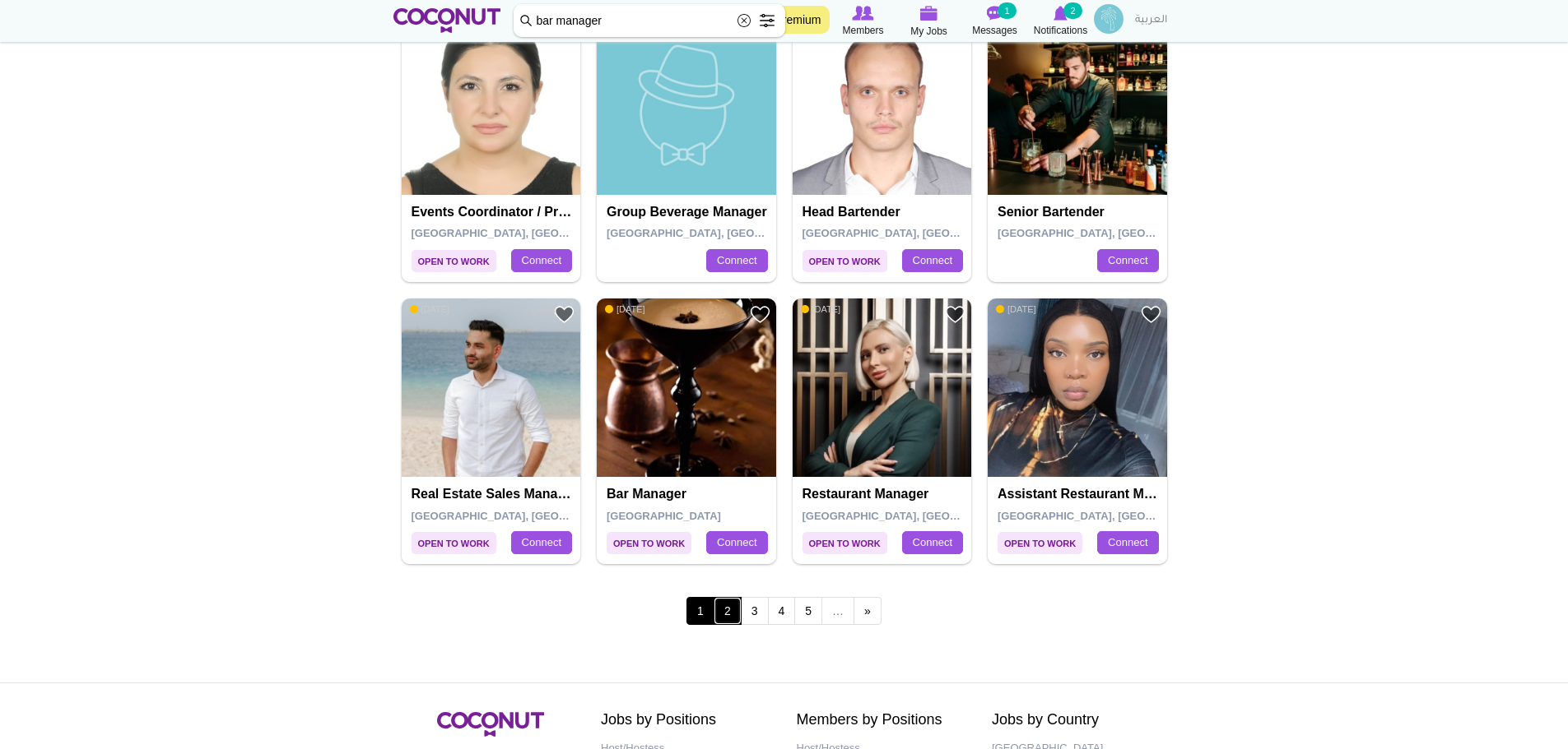
scroll to position [2790, 0]
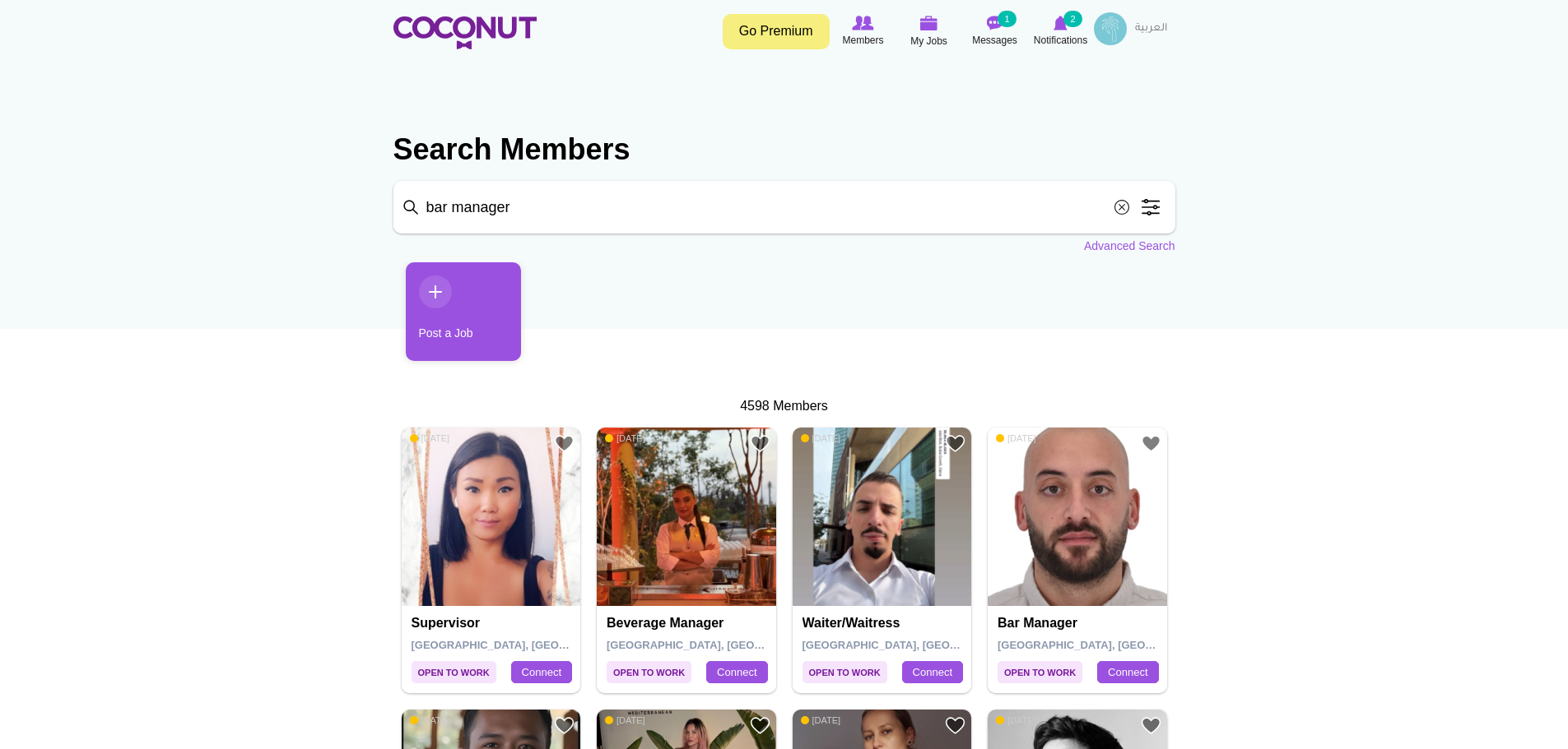
click at [1147, 201] on span at bounding box center [1150, 207] width 33 height 33
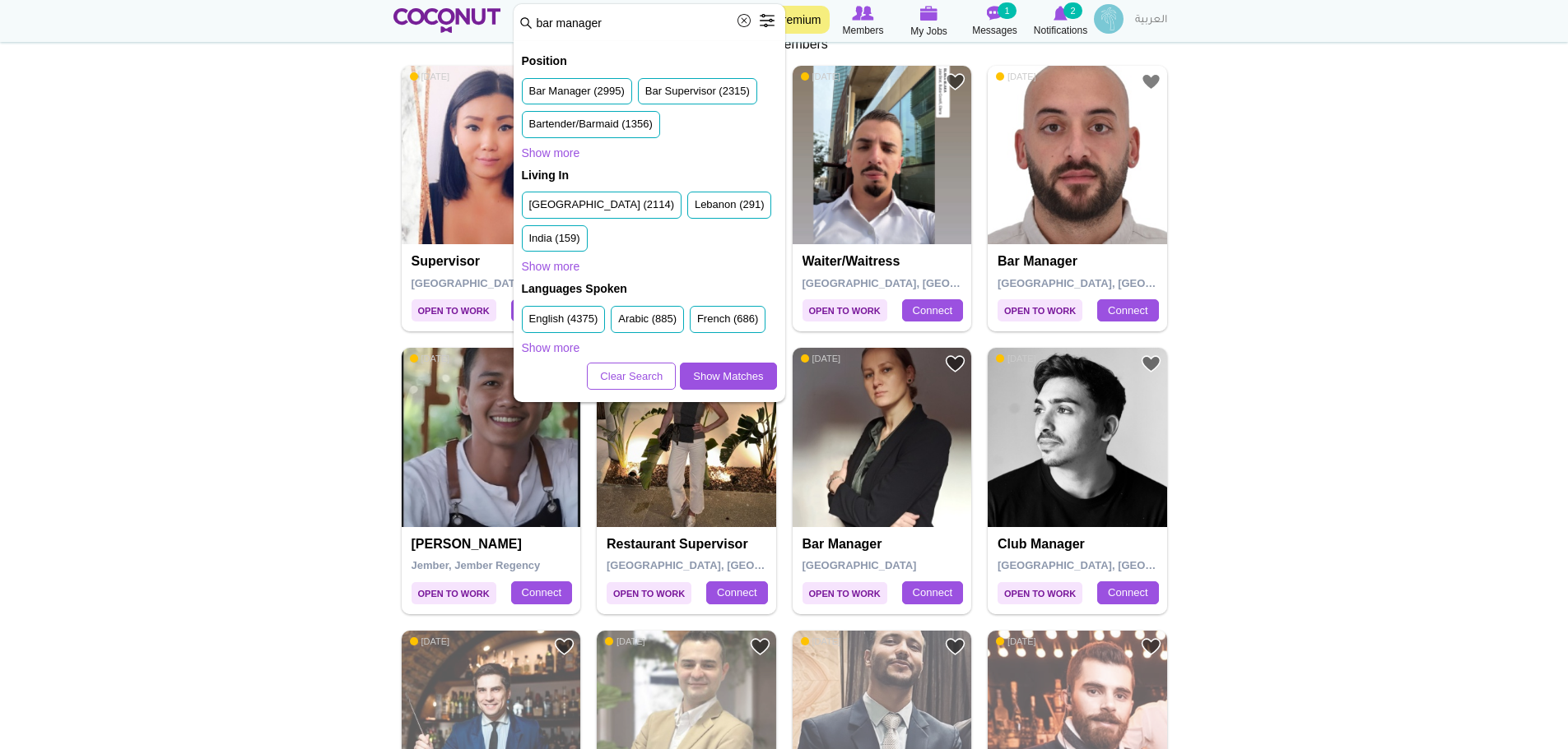
scroll to position [329, 0]
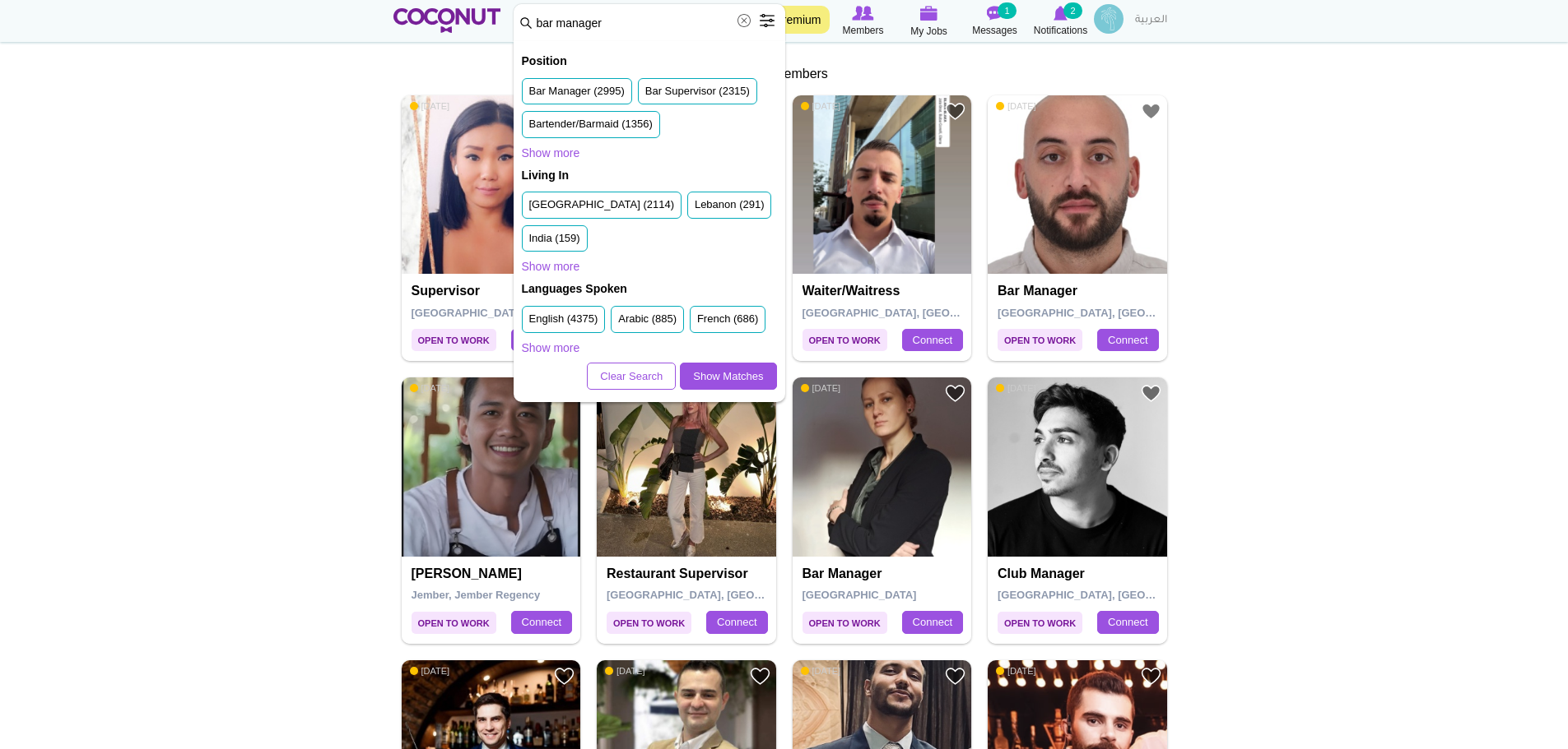
click at [738, 23] on span at bounding box center [744, 20] width 33 height 33
click at [623, 390] on link "Clear Search" at bounding box center [631, 377] width 89 height 28
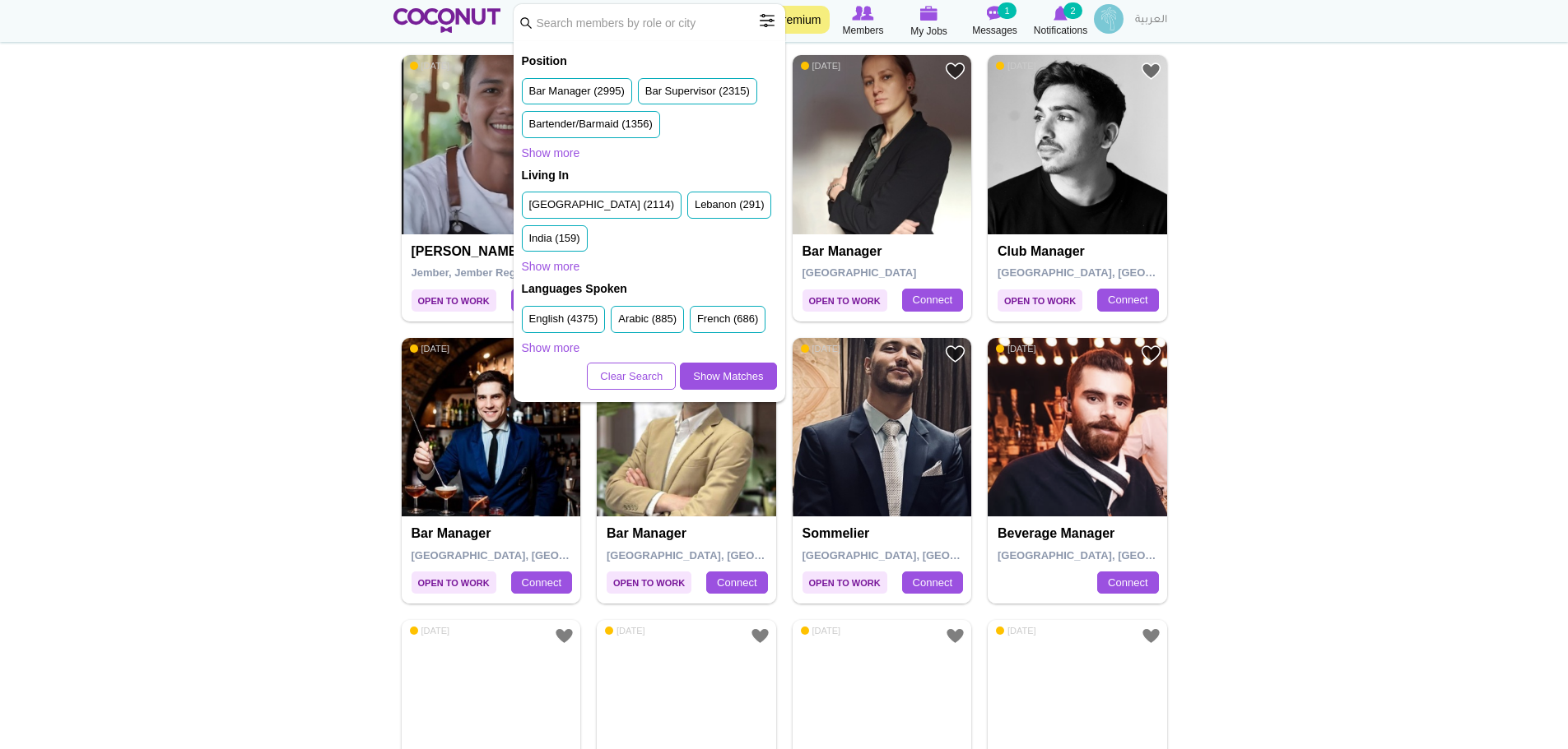
scroll to position [658, 0]
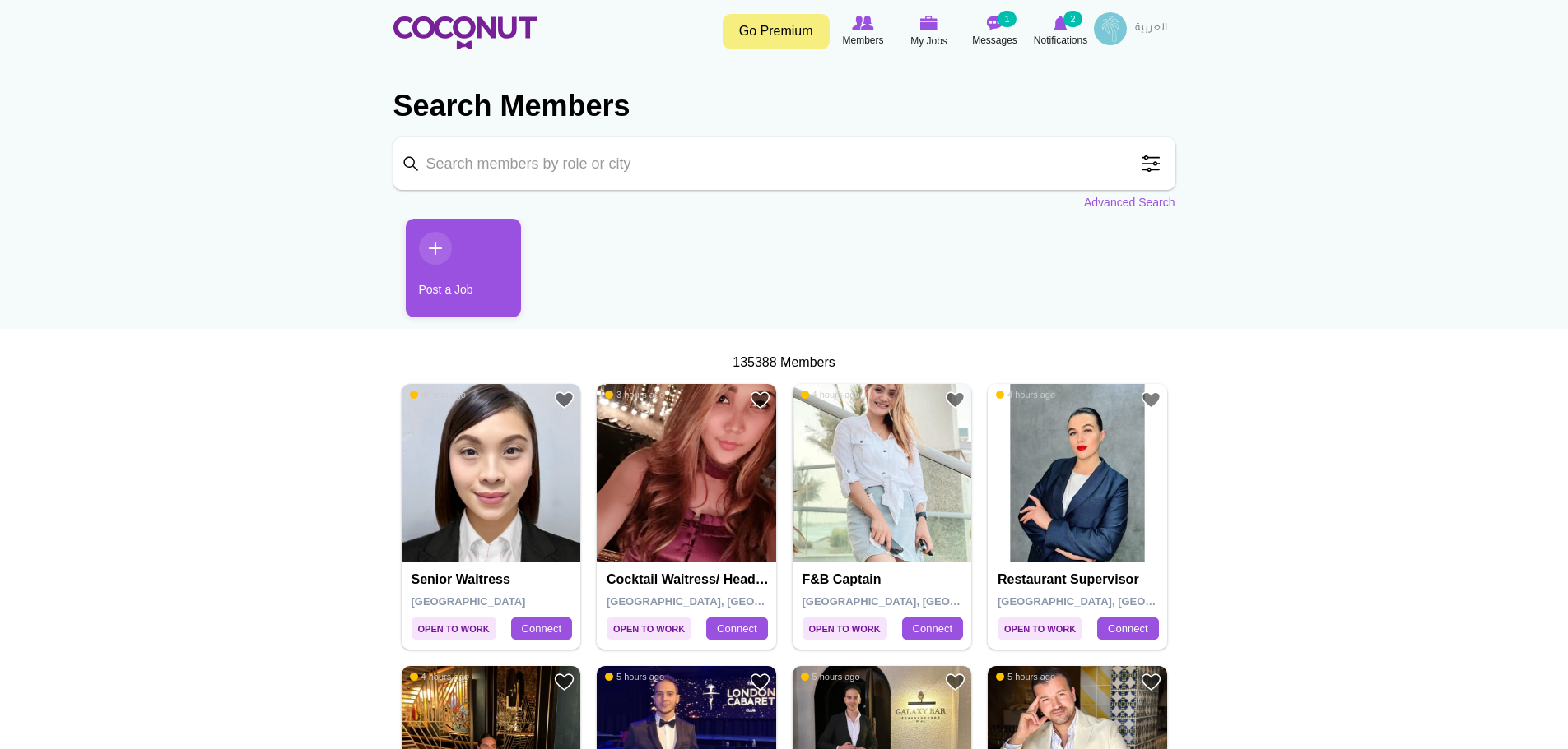
click at [517, 162] on input "Keyword" at bounding box center [784, 163] width 782 height 53
type input "chef"
click at [1105, 245] on ul "Post a Job" at bounding box center [784, 274] width 782 height 111
click at [783, 161] on input "chef" at bounding box center [784, 163] width 782 height 53
click button "Search" at bounding box center [0, 0] width 0 height 0
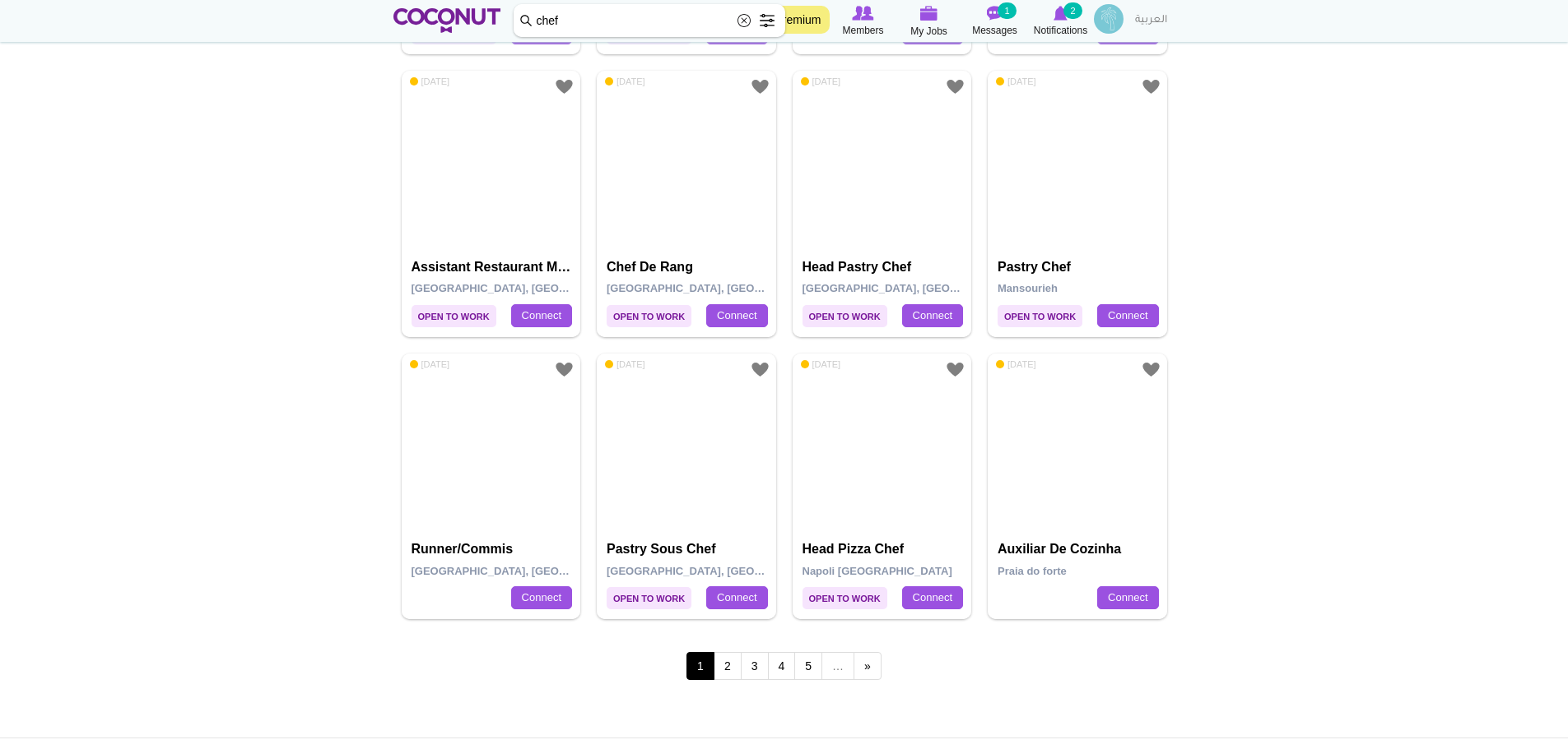
scroll to position [2868, 0]
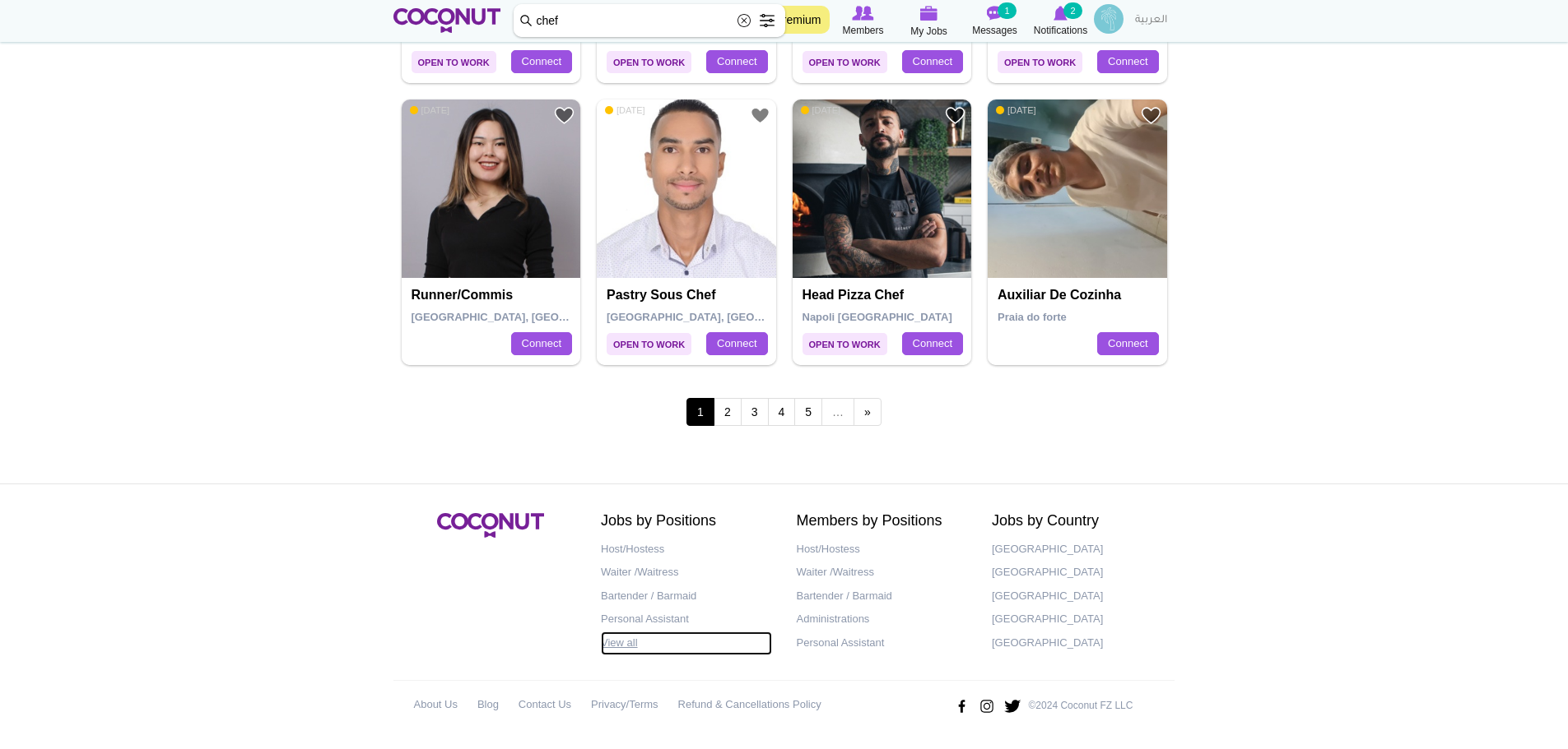
click at [624, 635] on link "View all" at bounding box center [686, 643] width 171 height 24
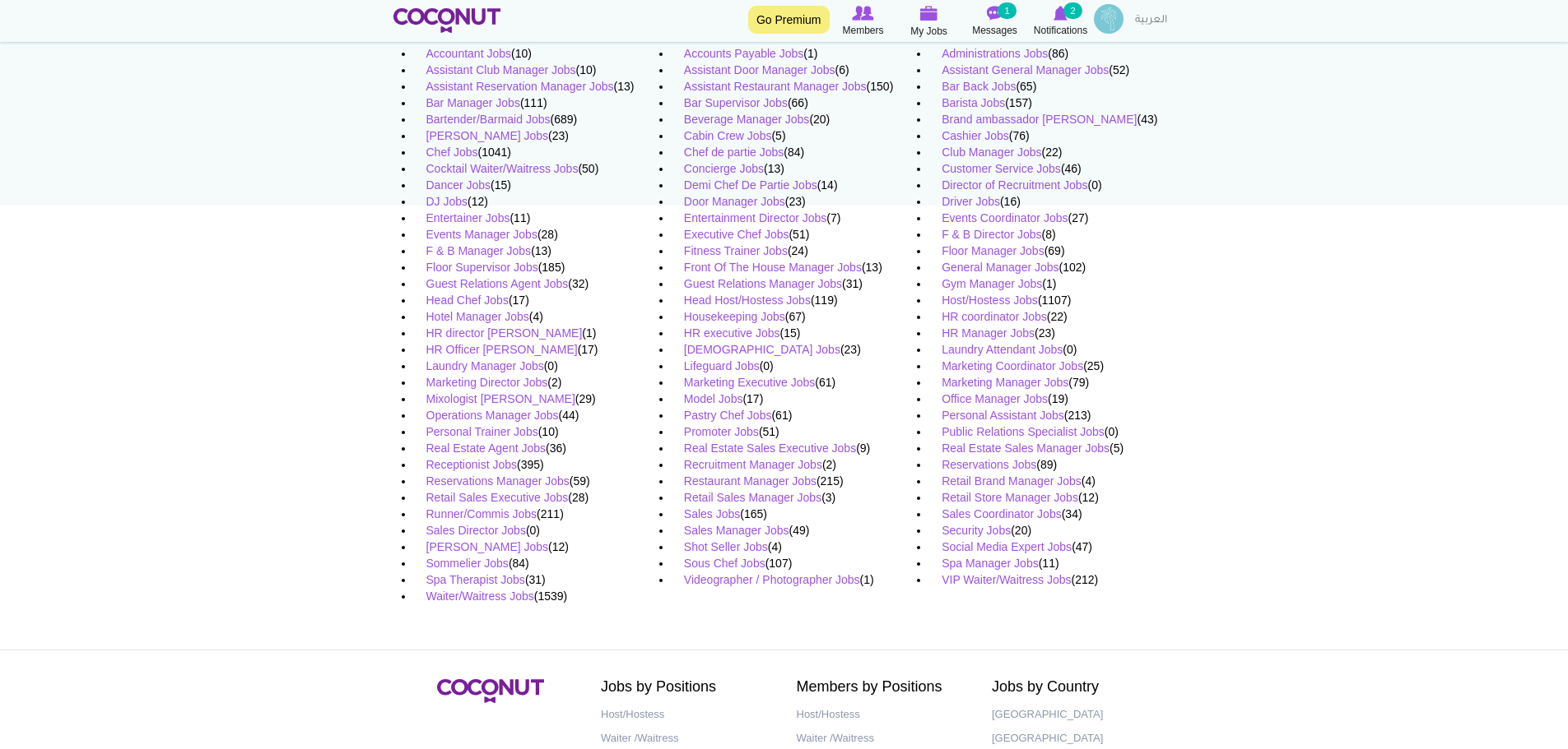
scroll to position [164, 0]
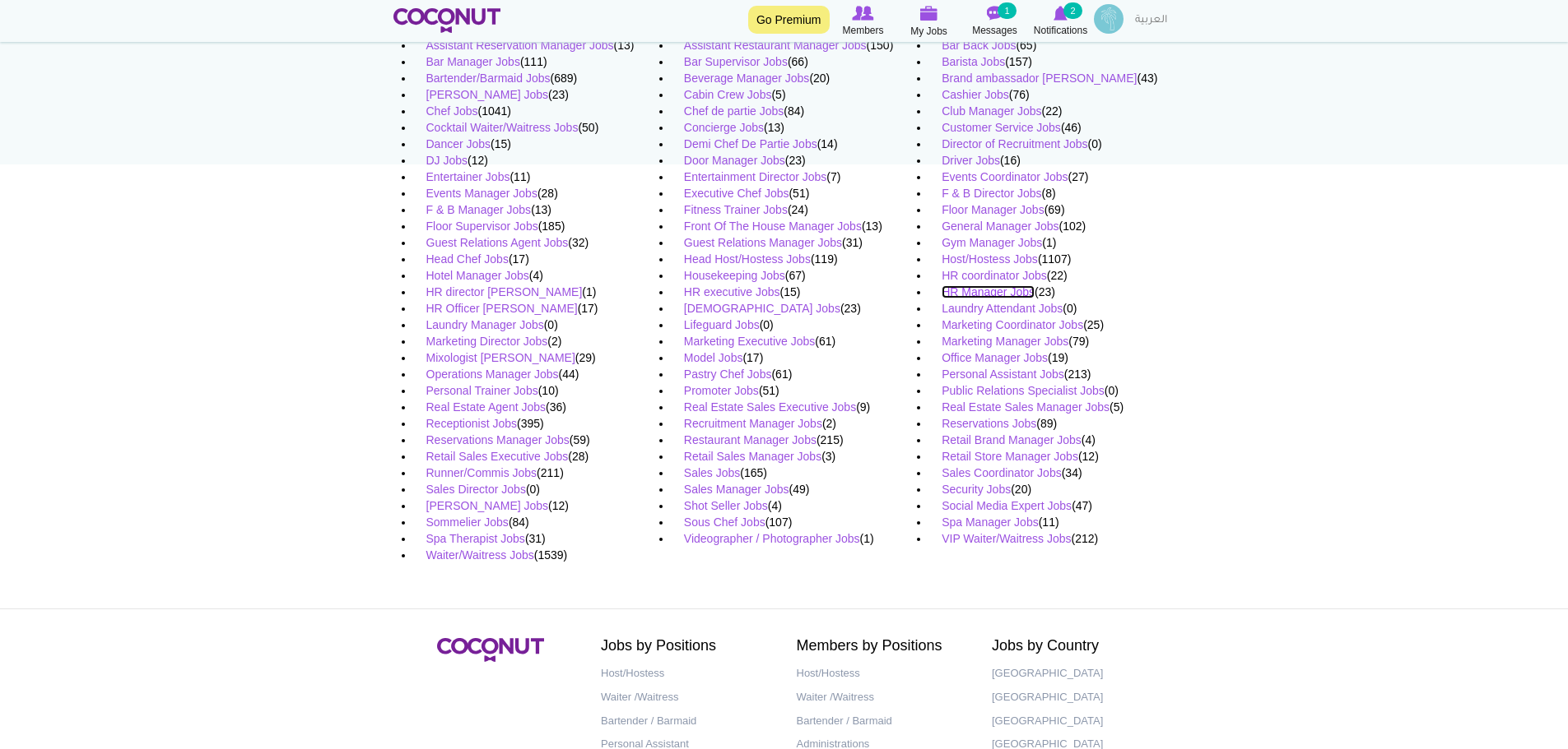
click at [1006, 289] on link "HR Manager Jobs" at bounding box center [987, 292] width 93 height 13
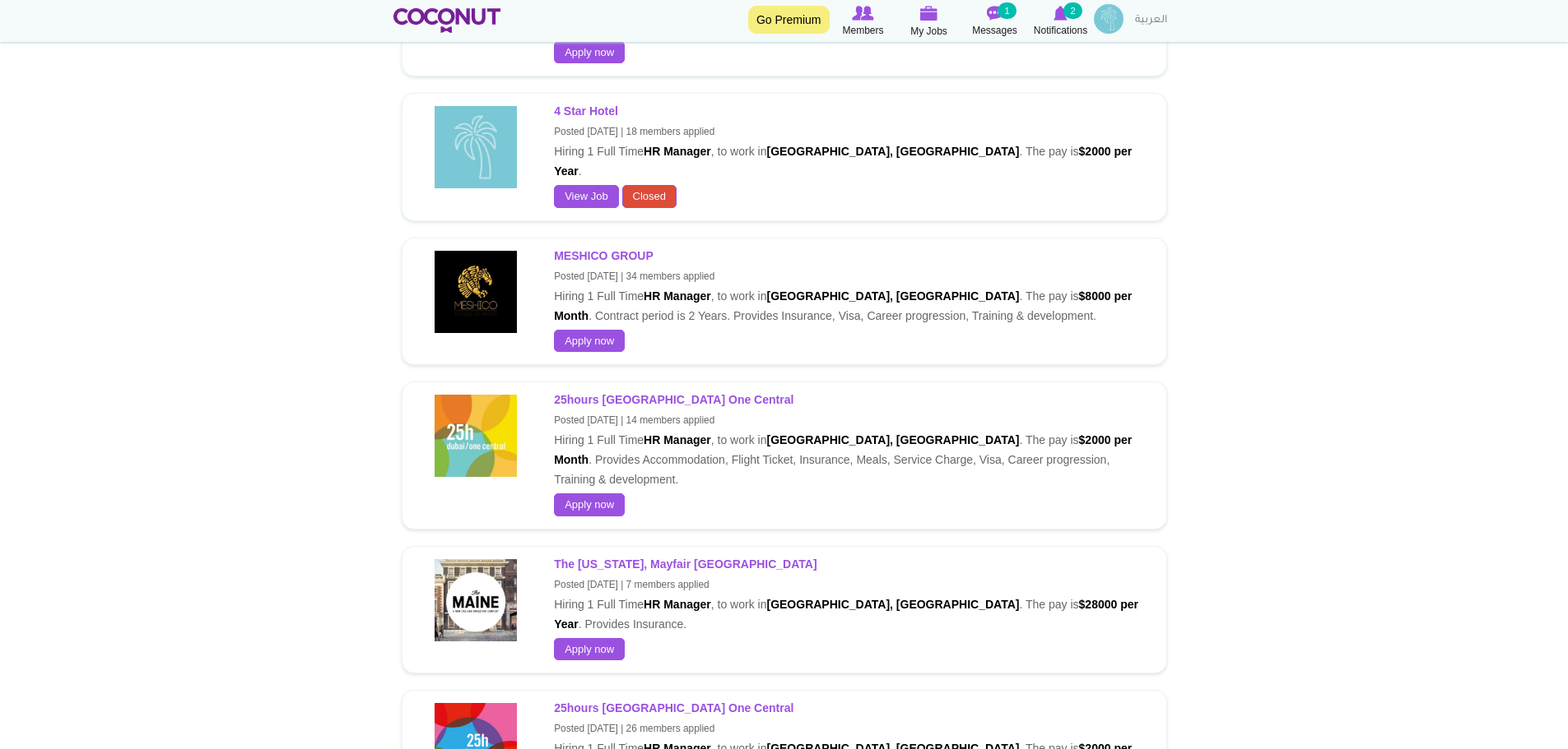
scroll to position [1316, 0]
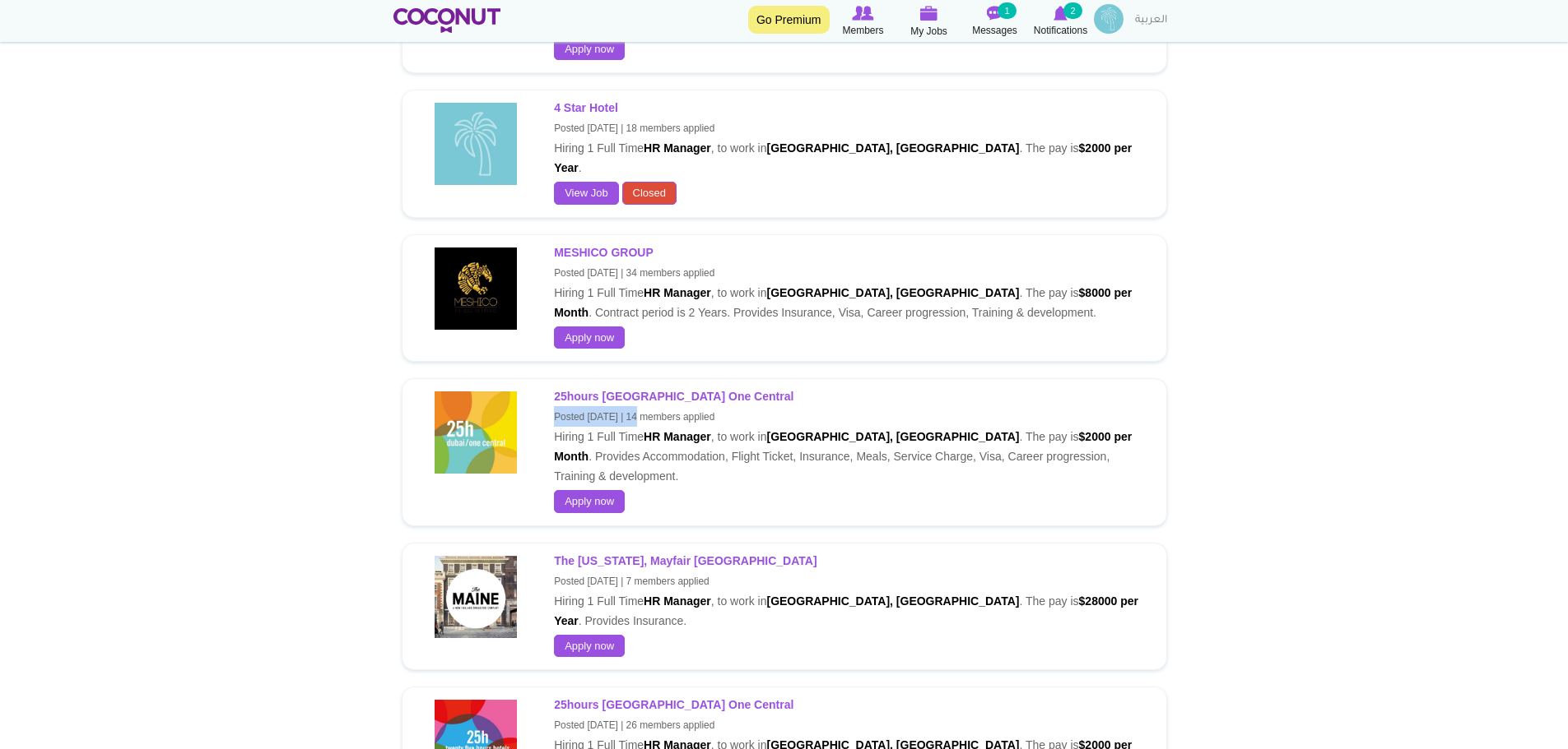
drag, startPoint x: 638, startPoint y: 380, endPoint x: 550, endPoint y: 379, distance: 88.0
click at [550, 386] on div "25hours Dubai One Central Posted 3 years ago | 14 members applied Hiring 1 Full…" at bounding box center [845, 450] width 616 height 127
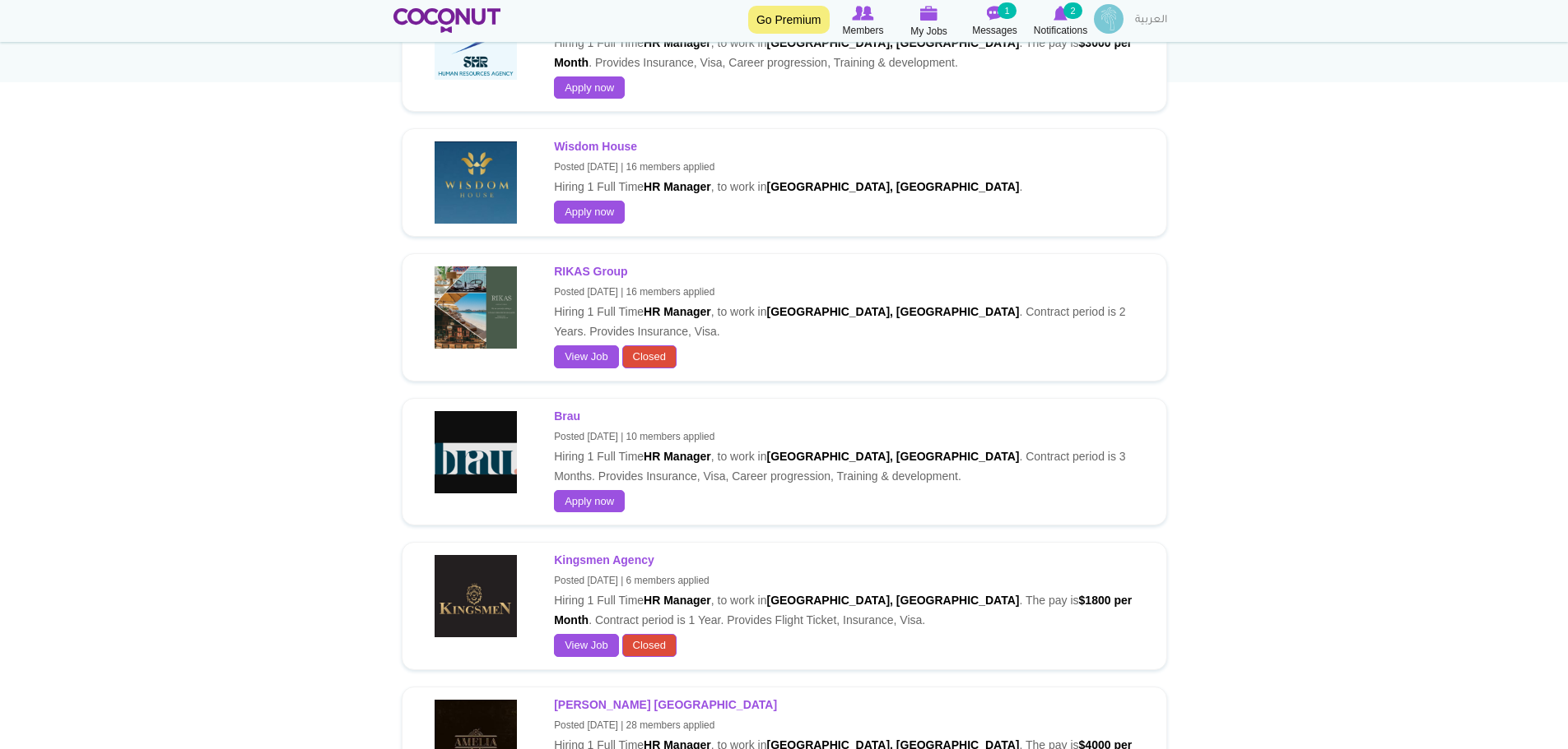
scroll to position [0, 0]
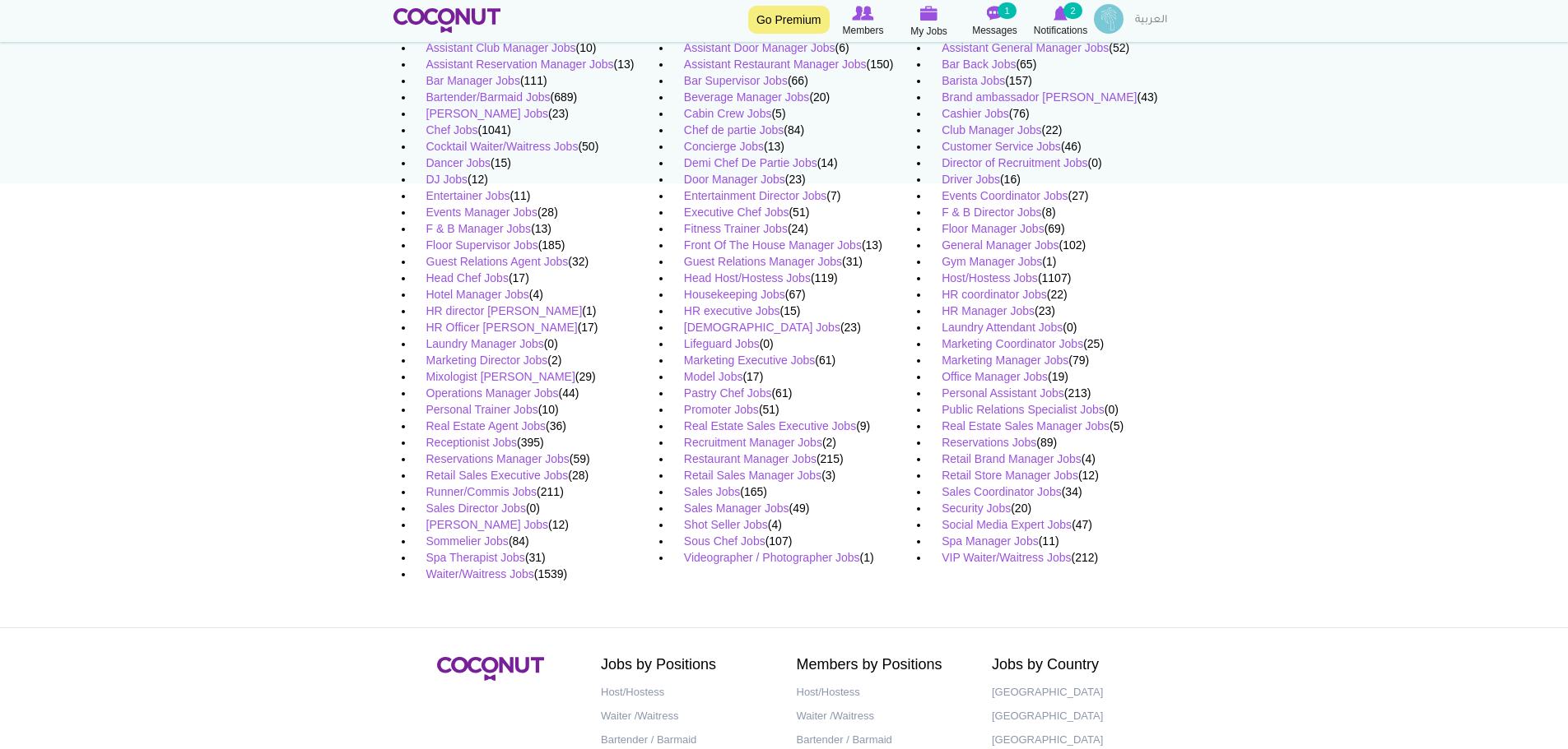
scroll to position [289, 0]
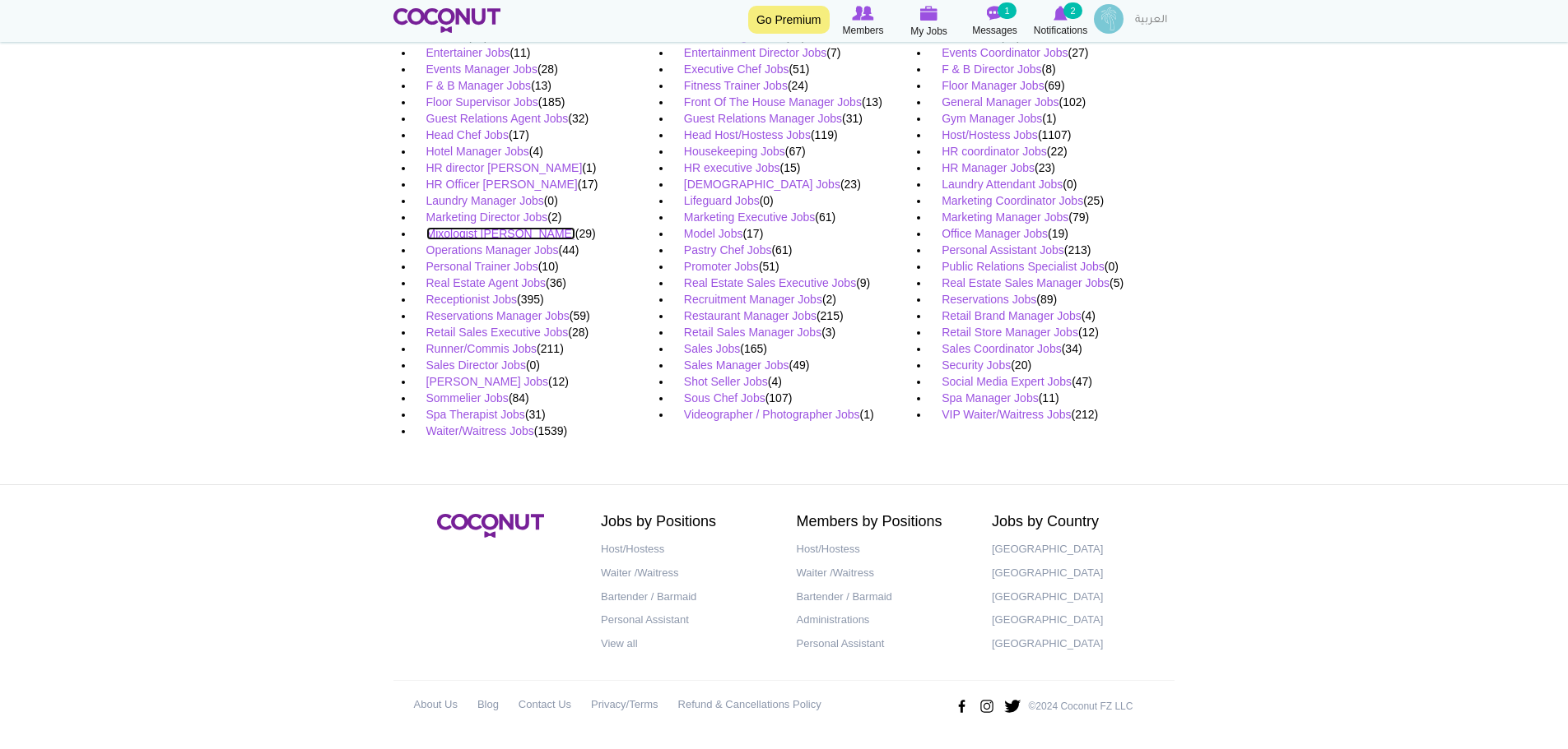
click at [483, 232] on link "Mixologist [PERSON_NAME]" at bounding box center [501, 234] width 149 height 13
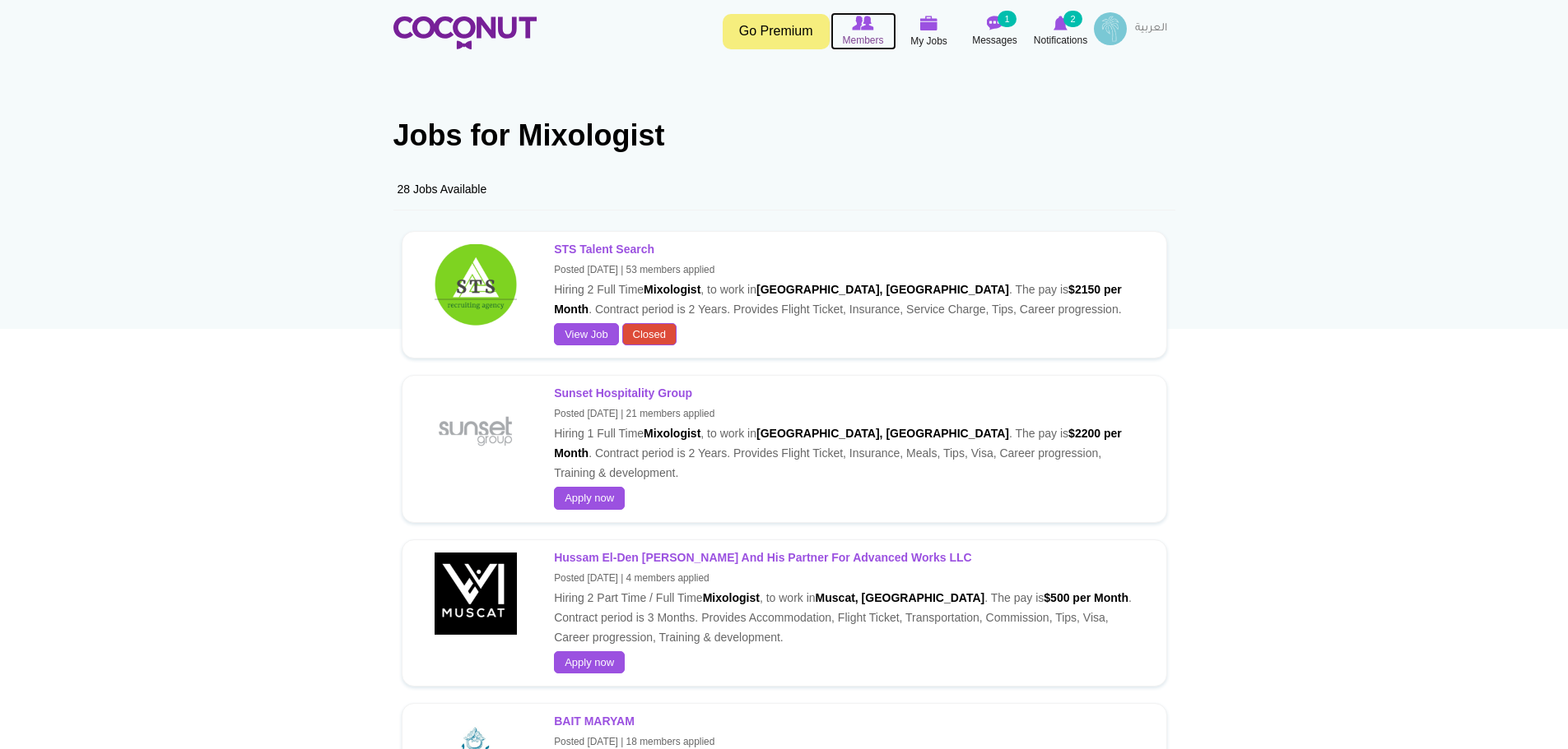
click at [864, 29] on img at bounding box center [863, 23] width 22 height 15
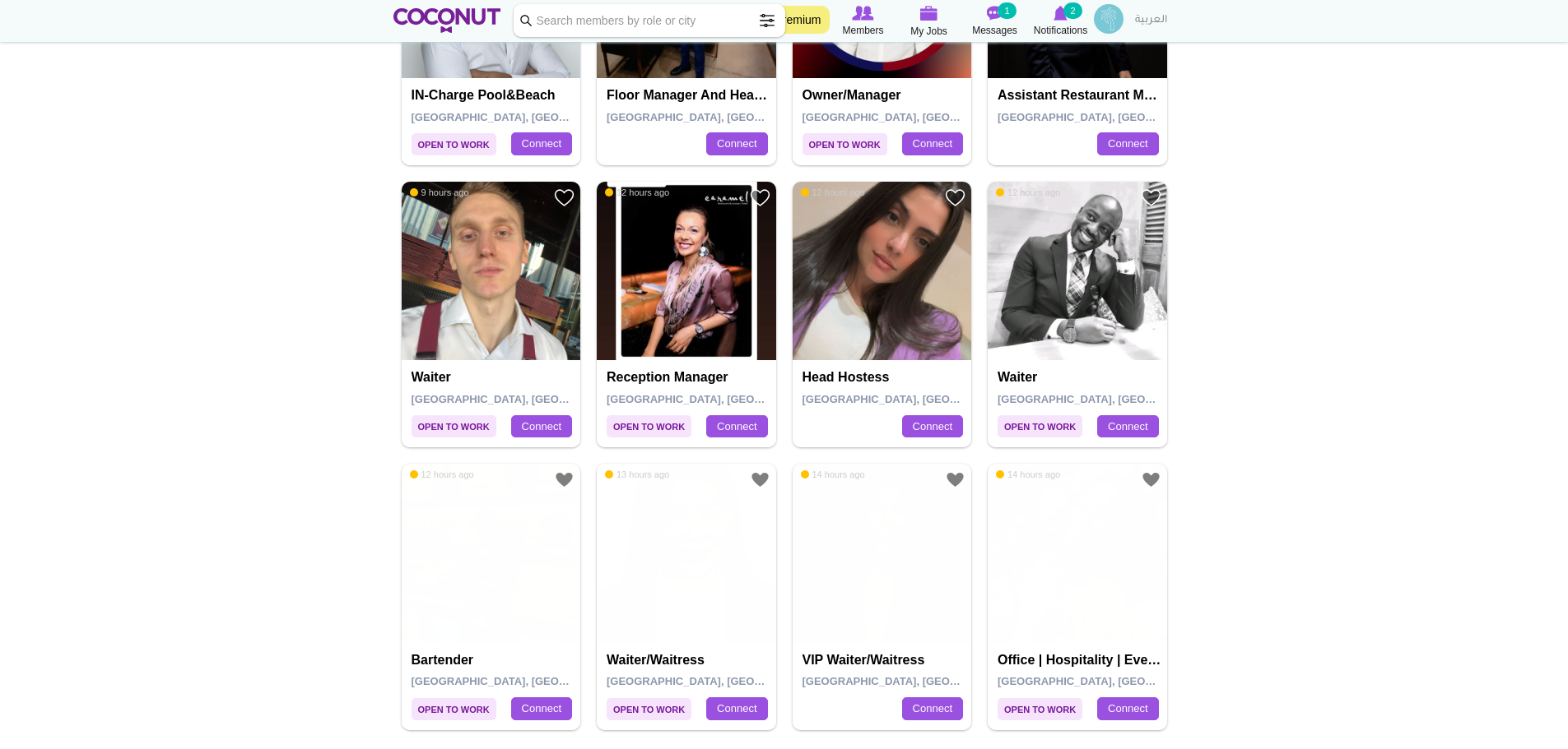
scroll to position [2467, 0]
